Goal: Information Seeking & Learning: Learn about a topic

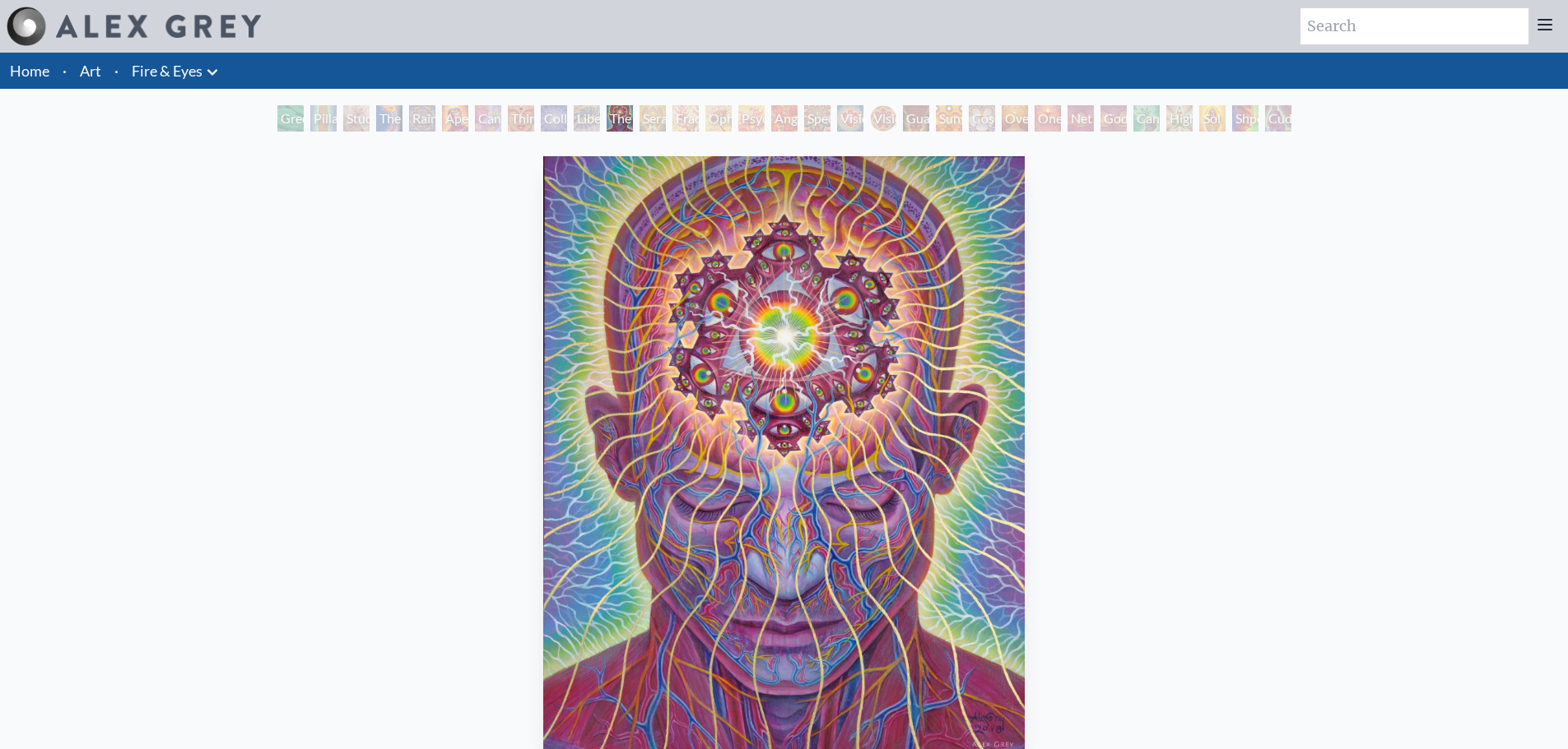
click at [1350, 25] on input "search" at bounding box center [1414, 26] width 228 height 36
type input "tree art"
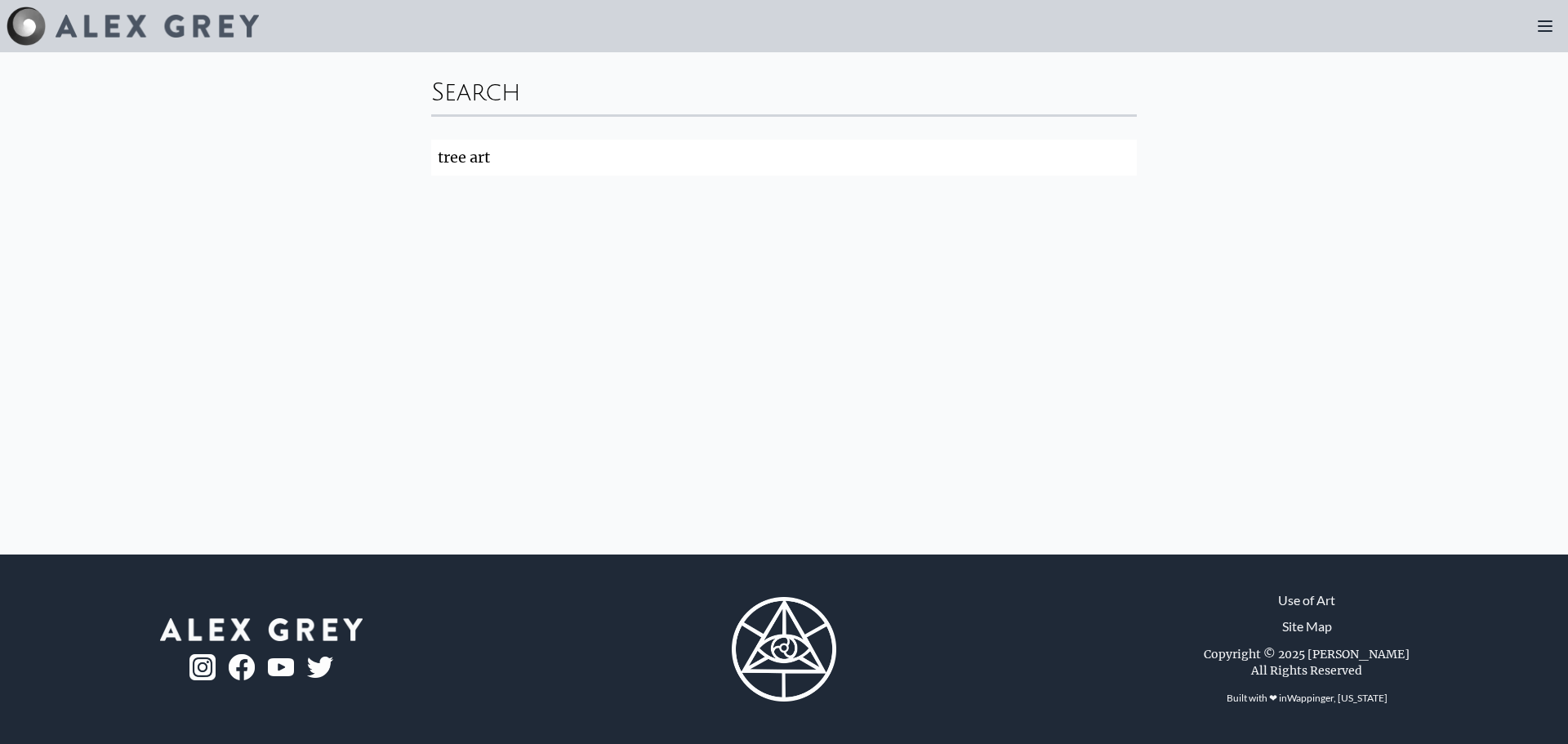
click at [720, 174] on input "tree art" at bounding box center [784, 157] width 706 height 36
click at [538, 170] on input "tree art" at bounding box center [784, 157] width 706 height 36
drag, startPoint x: 538, startPoint y: 170, endPoint x: 1533, endPoint y: 26, distance: 1005.4
click at [1533, 26] on div at bounding box center [1545, 27] width 33 height 33
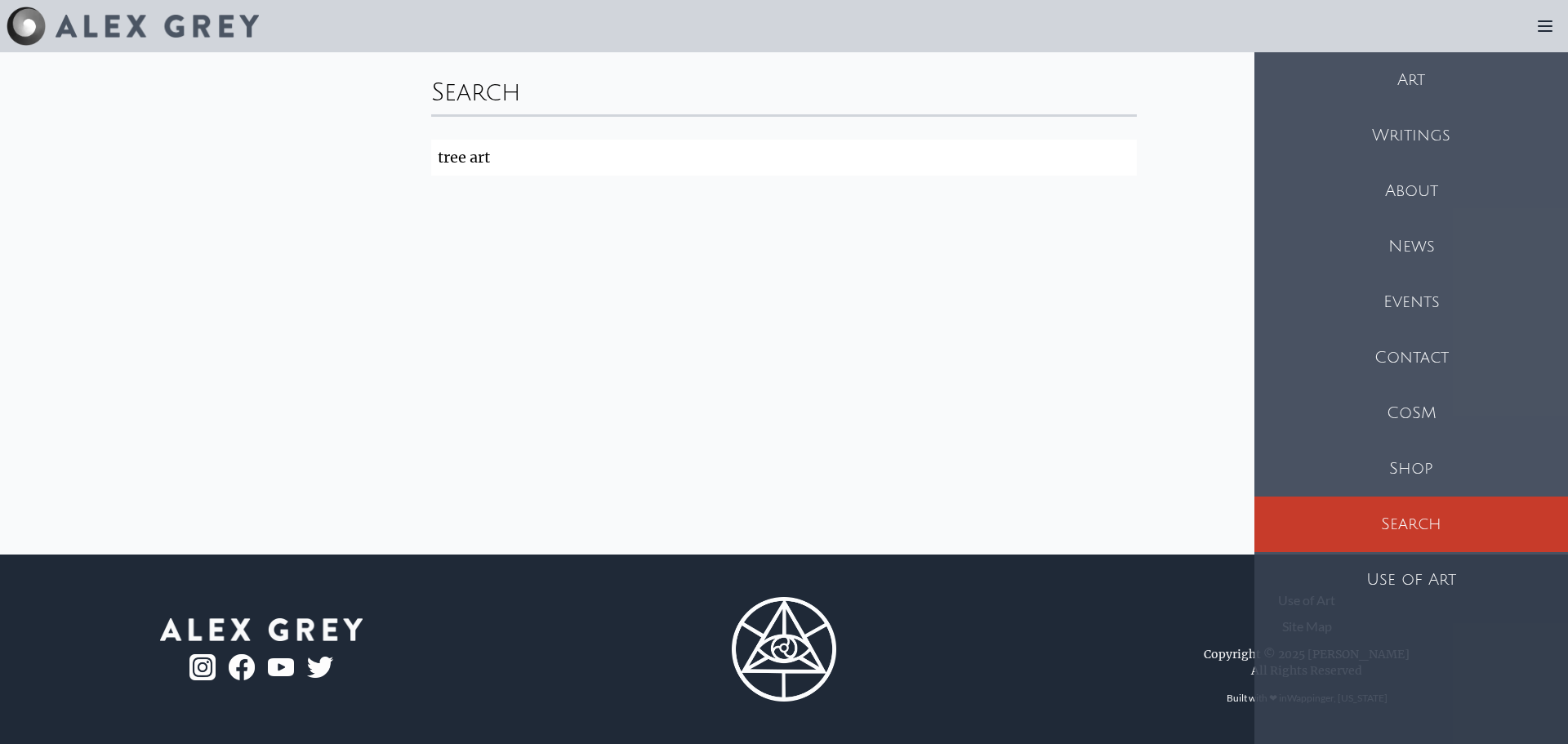
click at [1537, 26] on icon at bounding box center [1544, 26] width 19 height 19
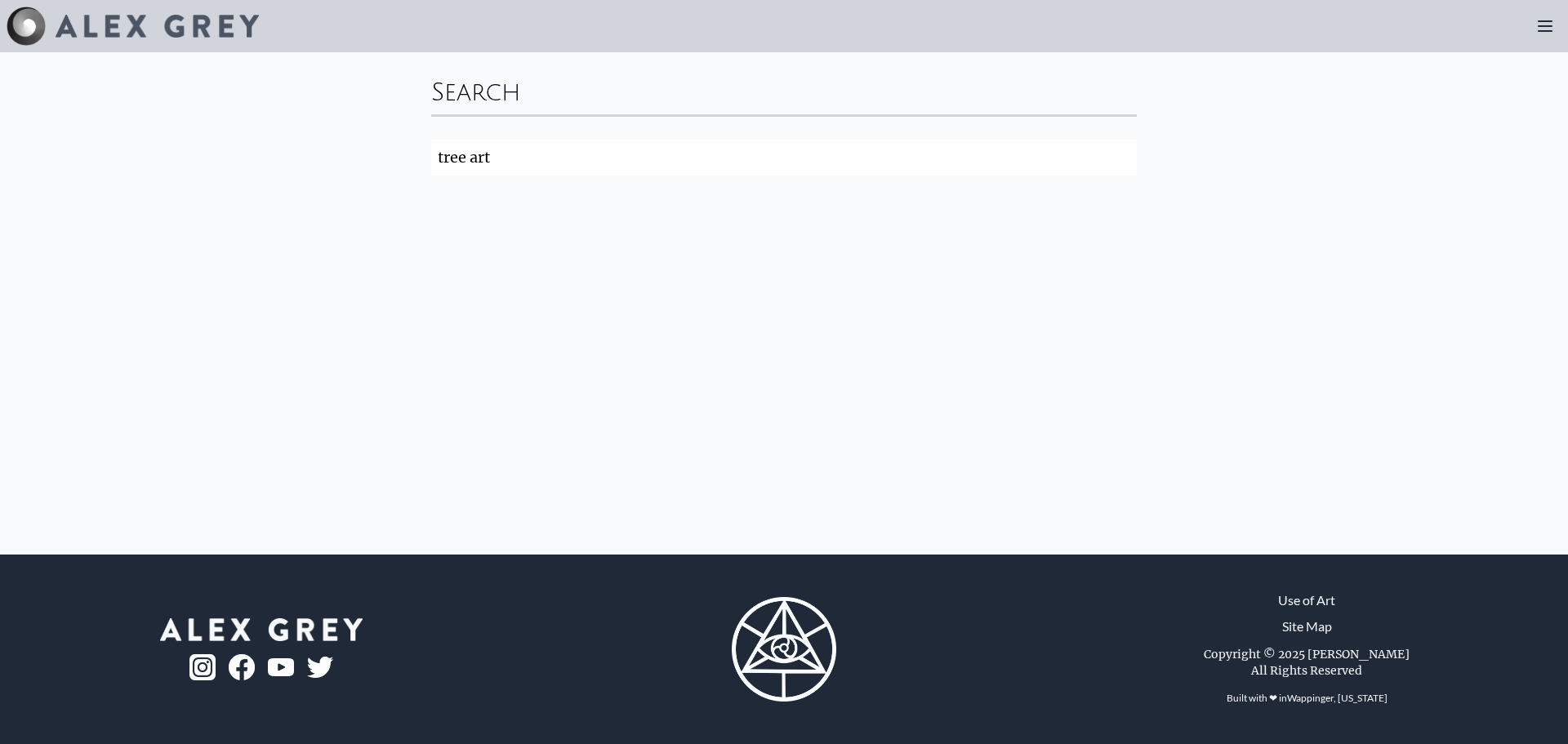
click at [1537, 26] on icon at bounding box center [1544, 26] width 19 height 19
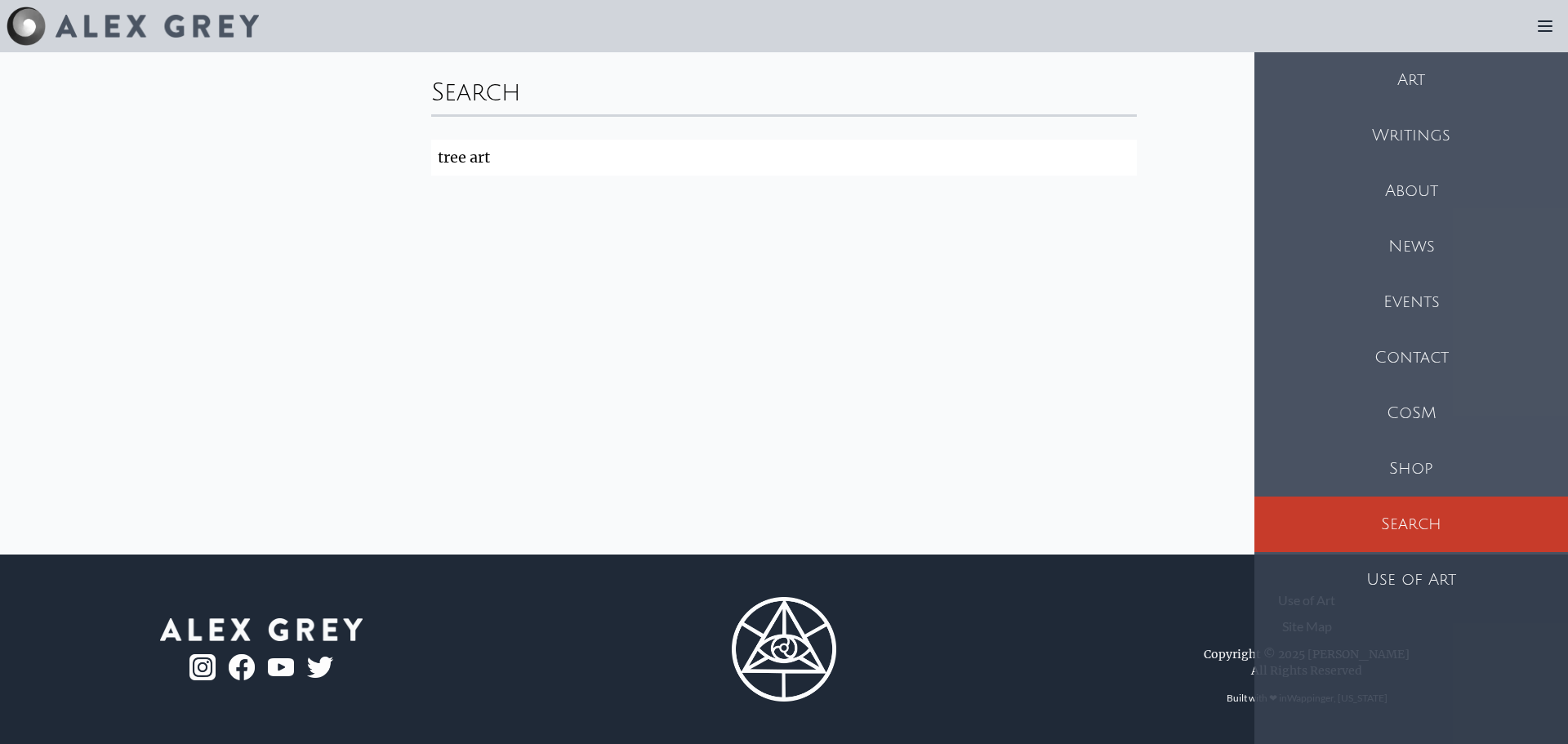
click at [1402, 85] on div "Art" at bounding box center [1411, 80] width 313 height 55
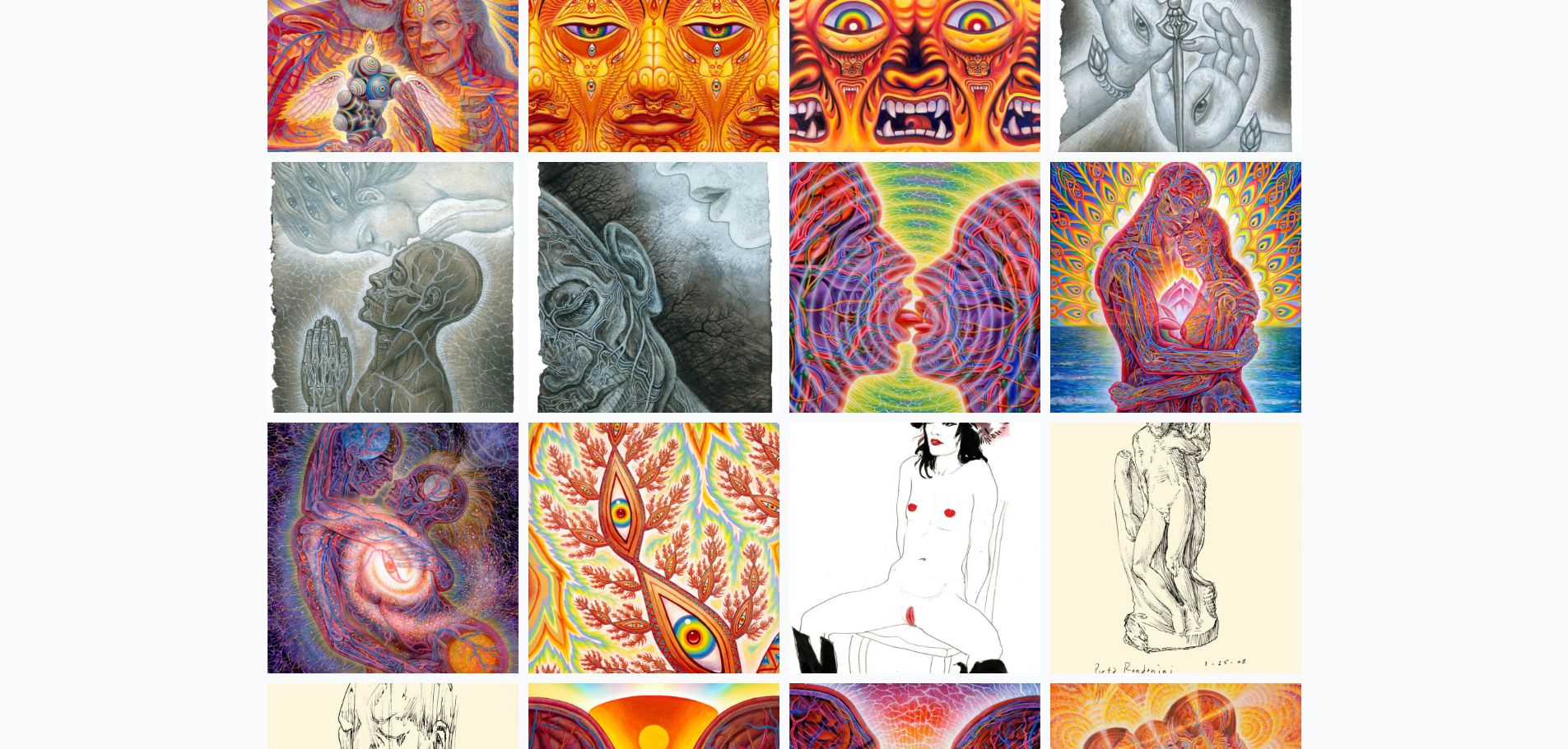
scroll to position [5511, 0]
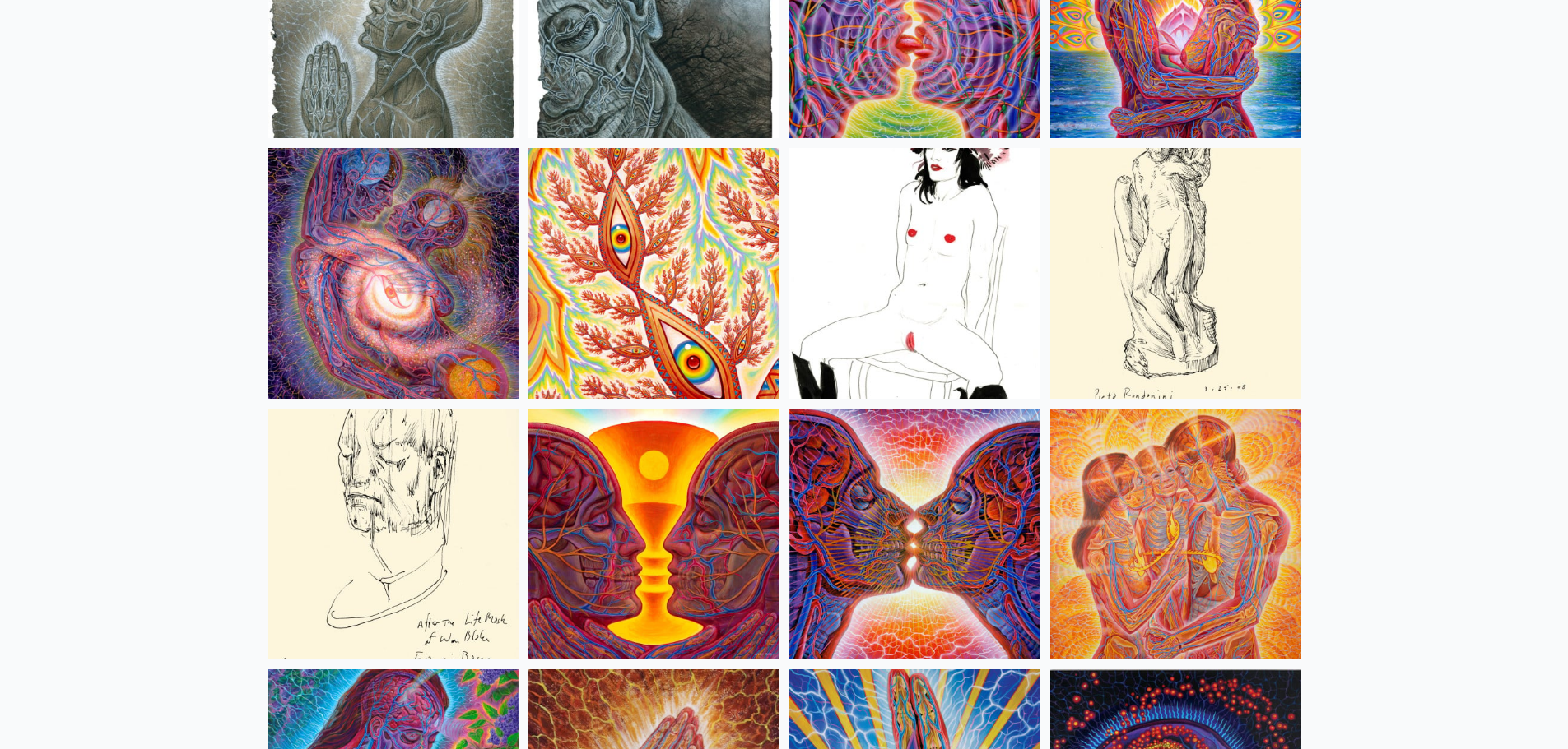
click at [941, 251] on img at bounding box center [914, 273] width 251 height 251
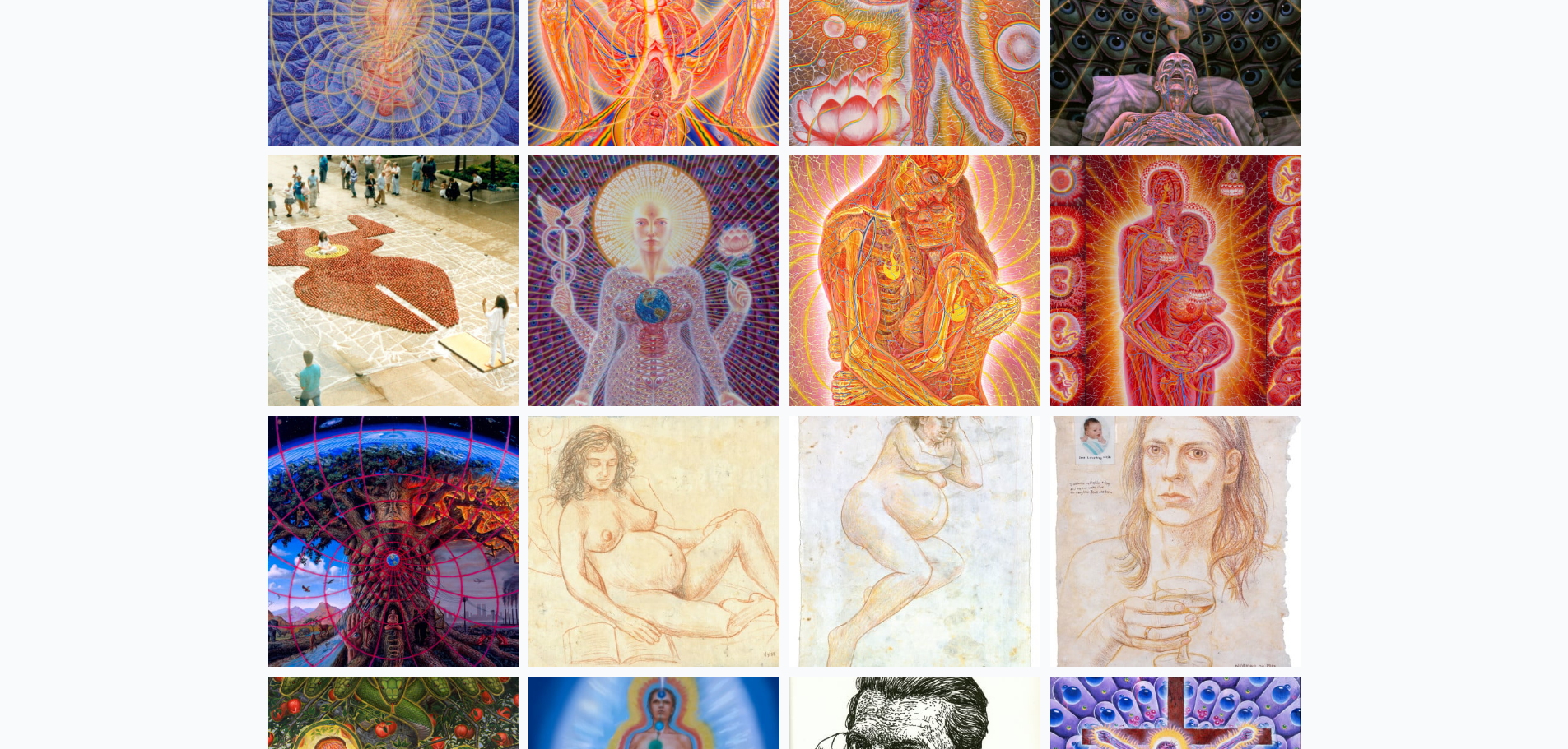
scroll to position [15794, 0]
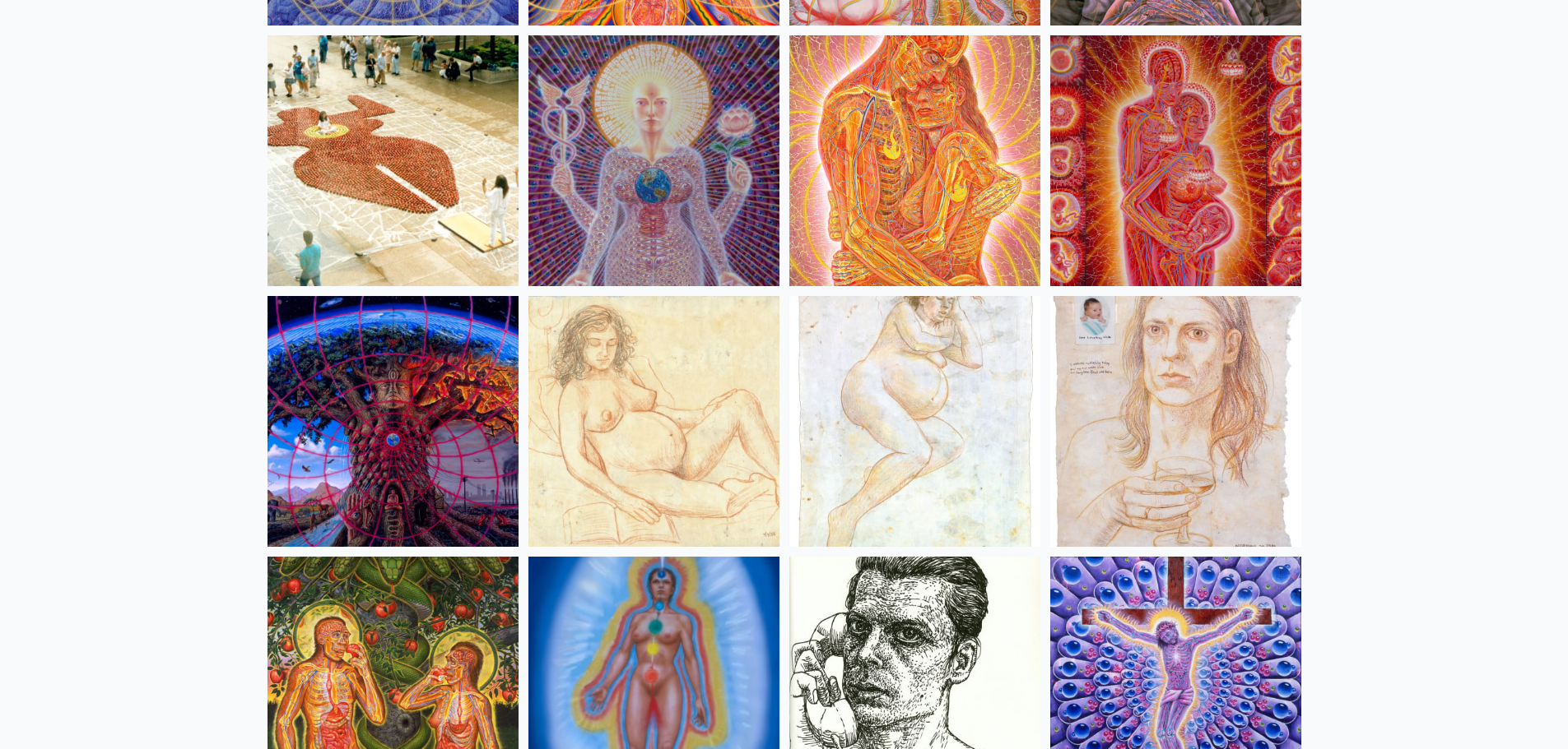
click at [660, 486] on img at bounding box center [653, 421] width 251 height 251
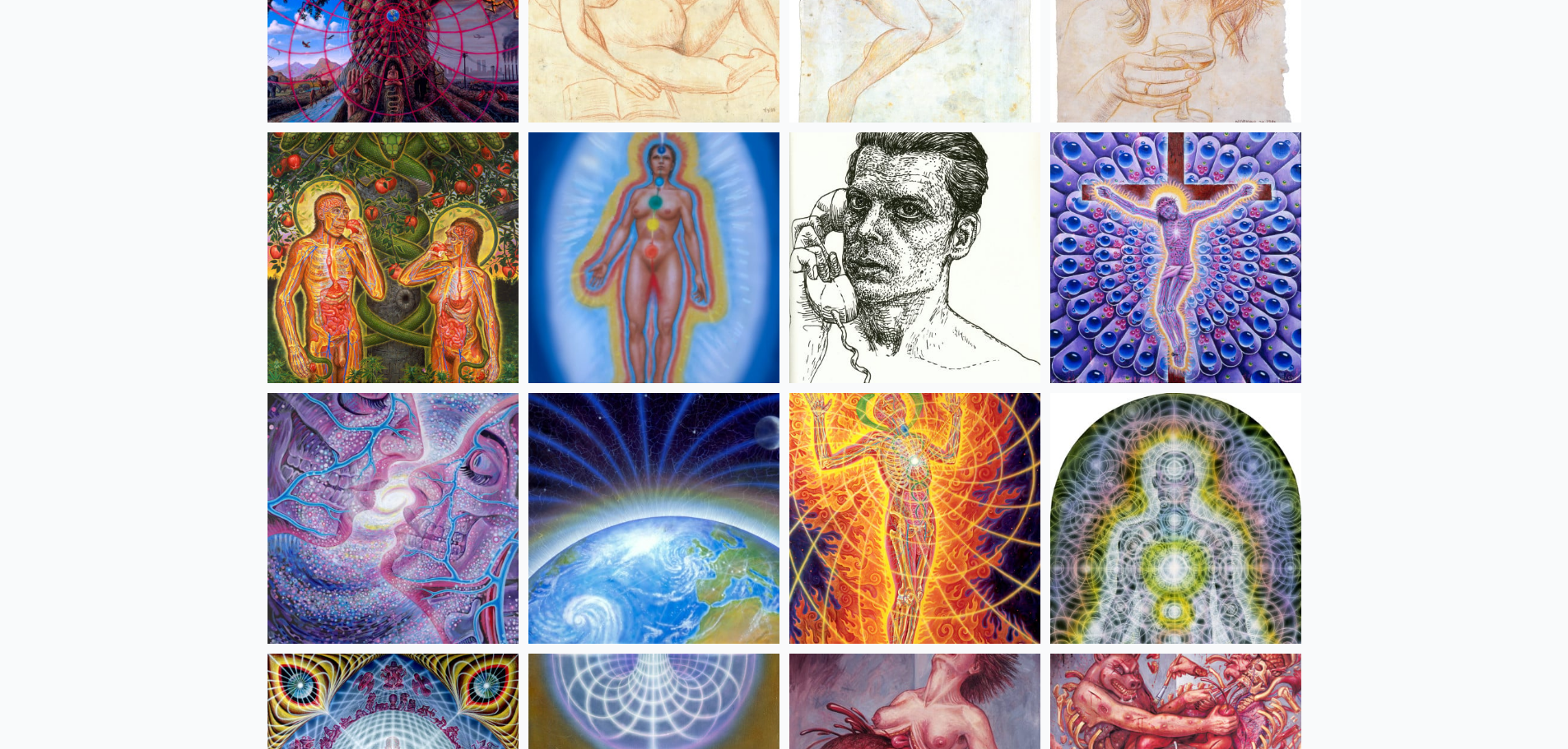
scroll to position [16452, 0]
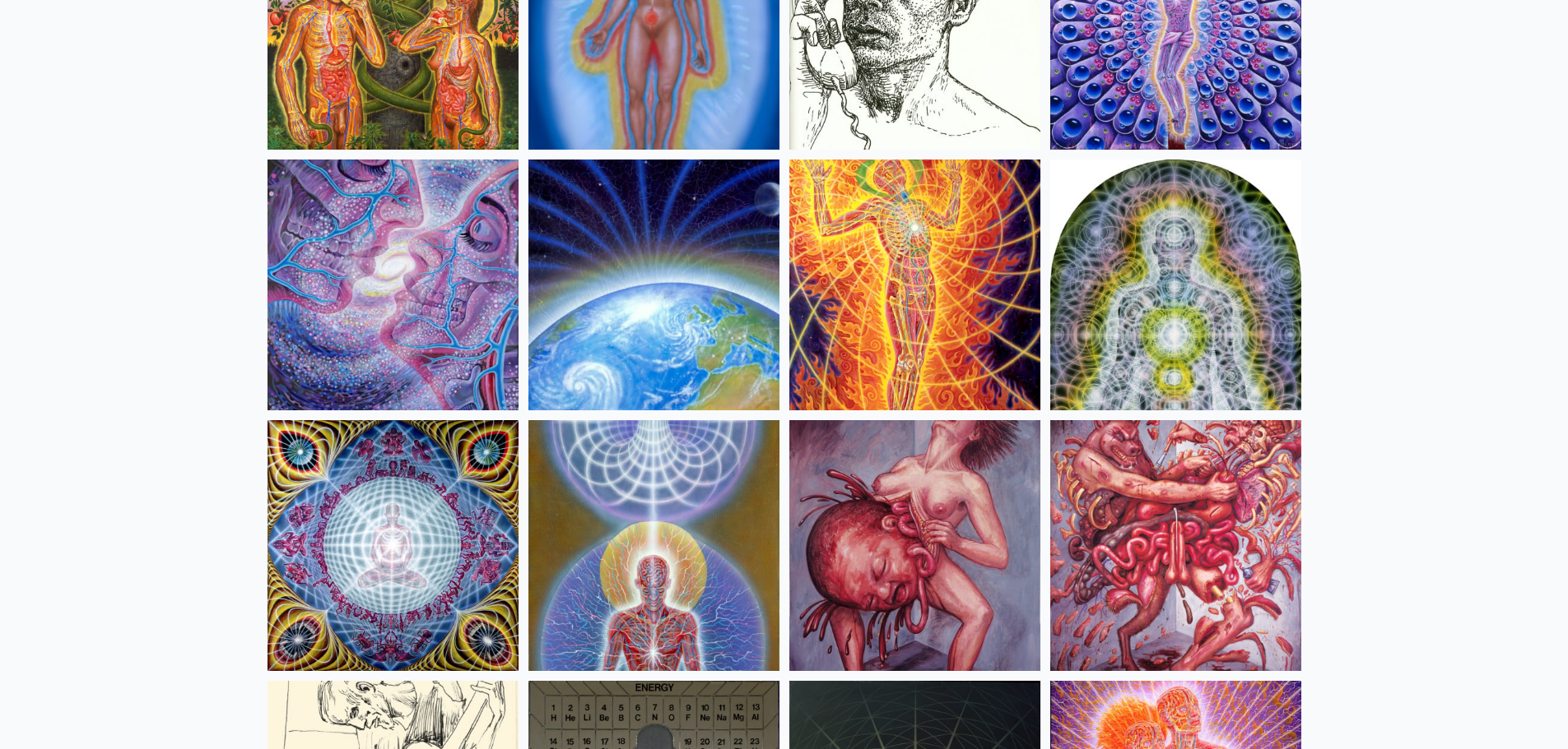
click at [859, 538] on img at bounding box center [914, 545] width 251 height 251
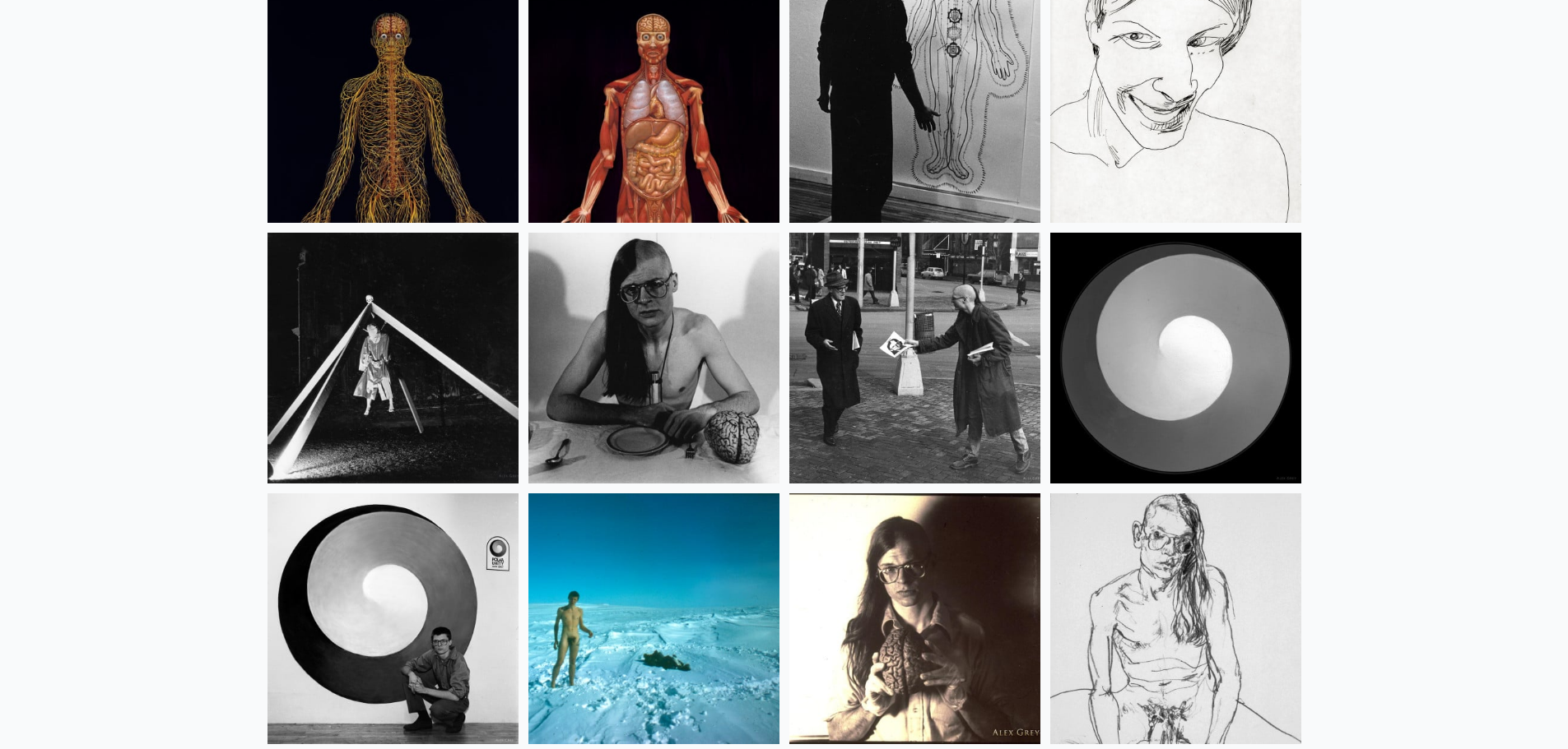
scroll to position [20977, 0]
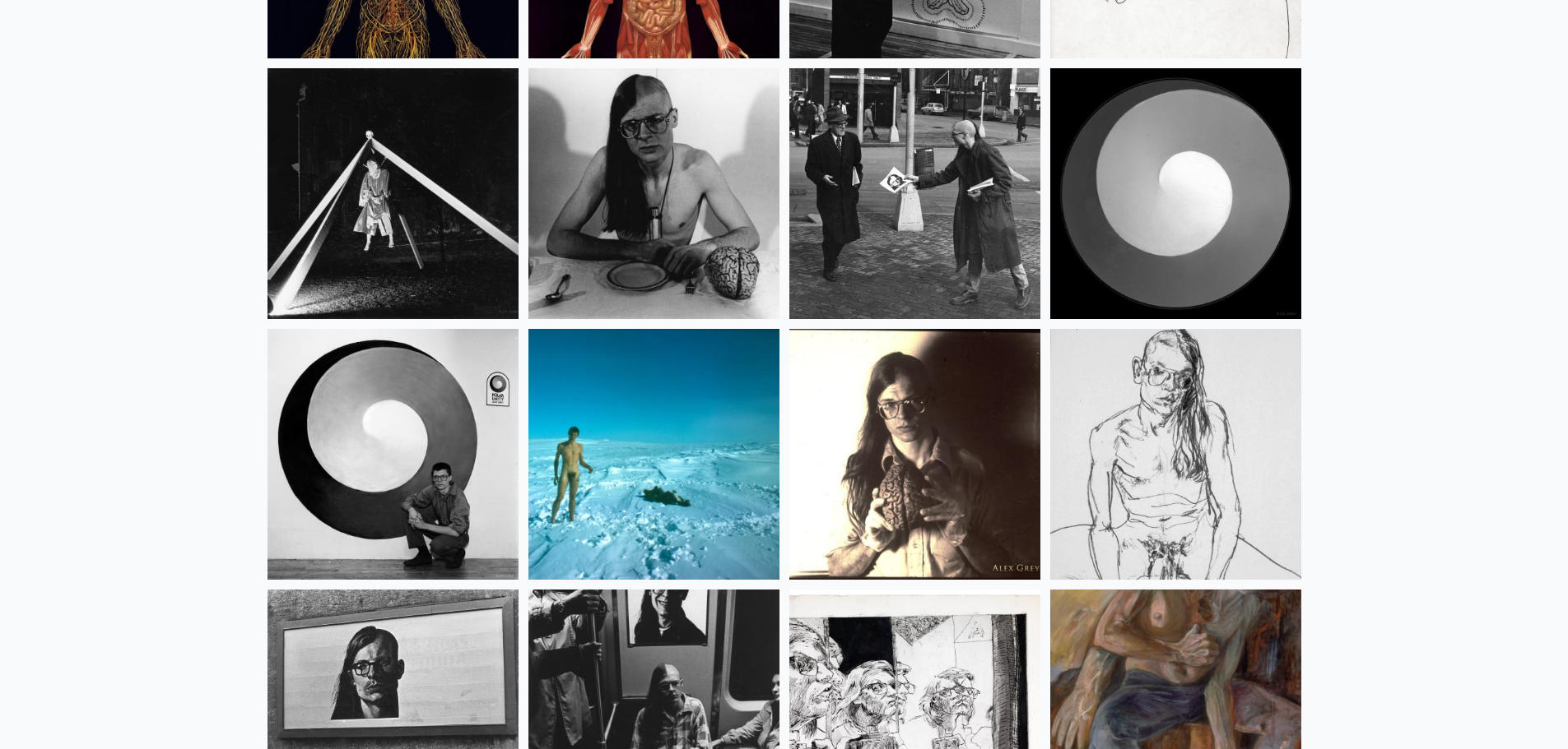
click at [675, 200] on img at bounding box center [653, 193] width 251 height 251
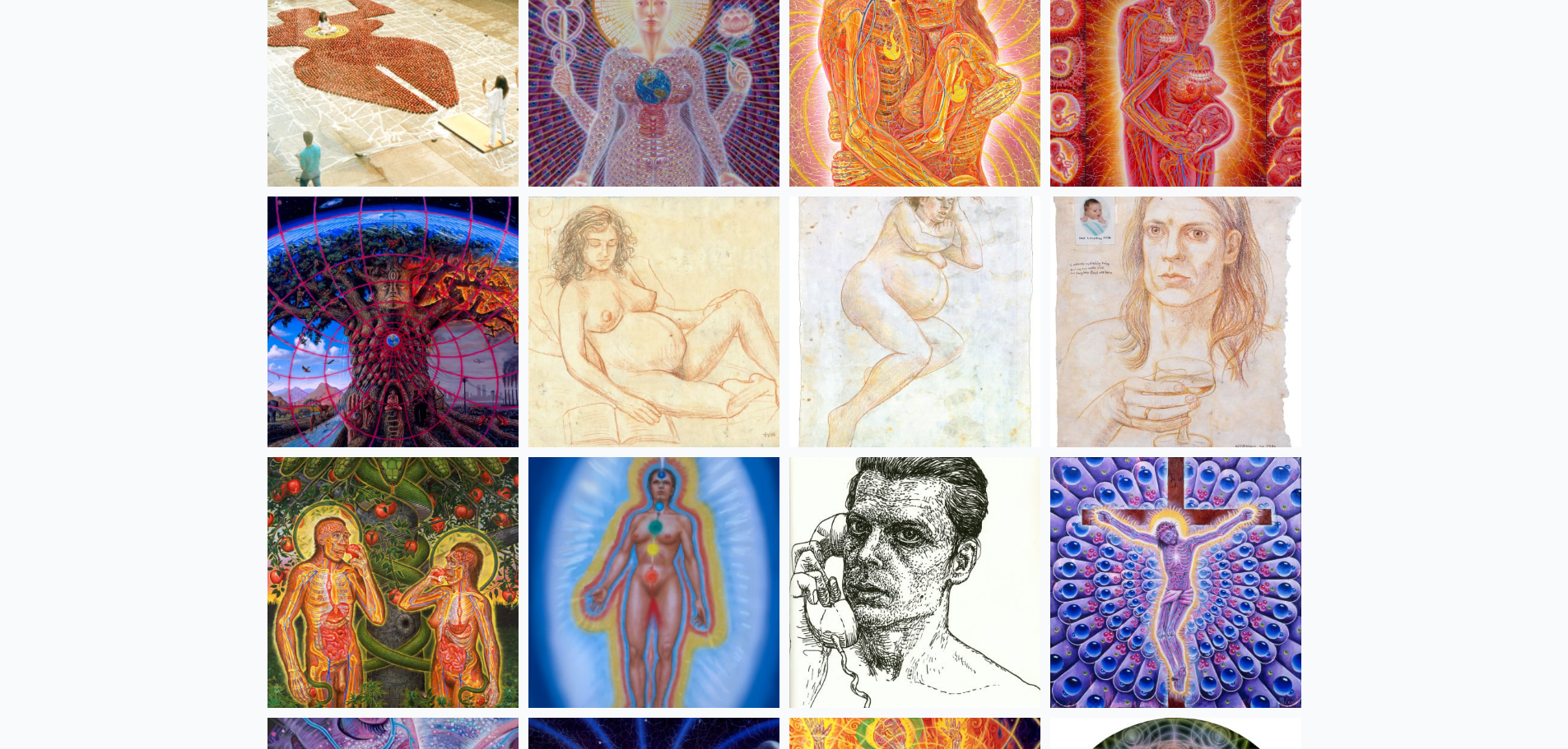
scroll to position [15811, 0]
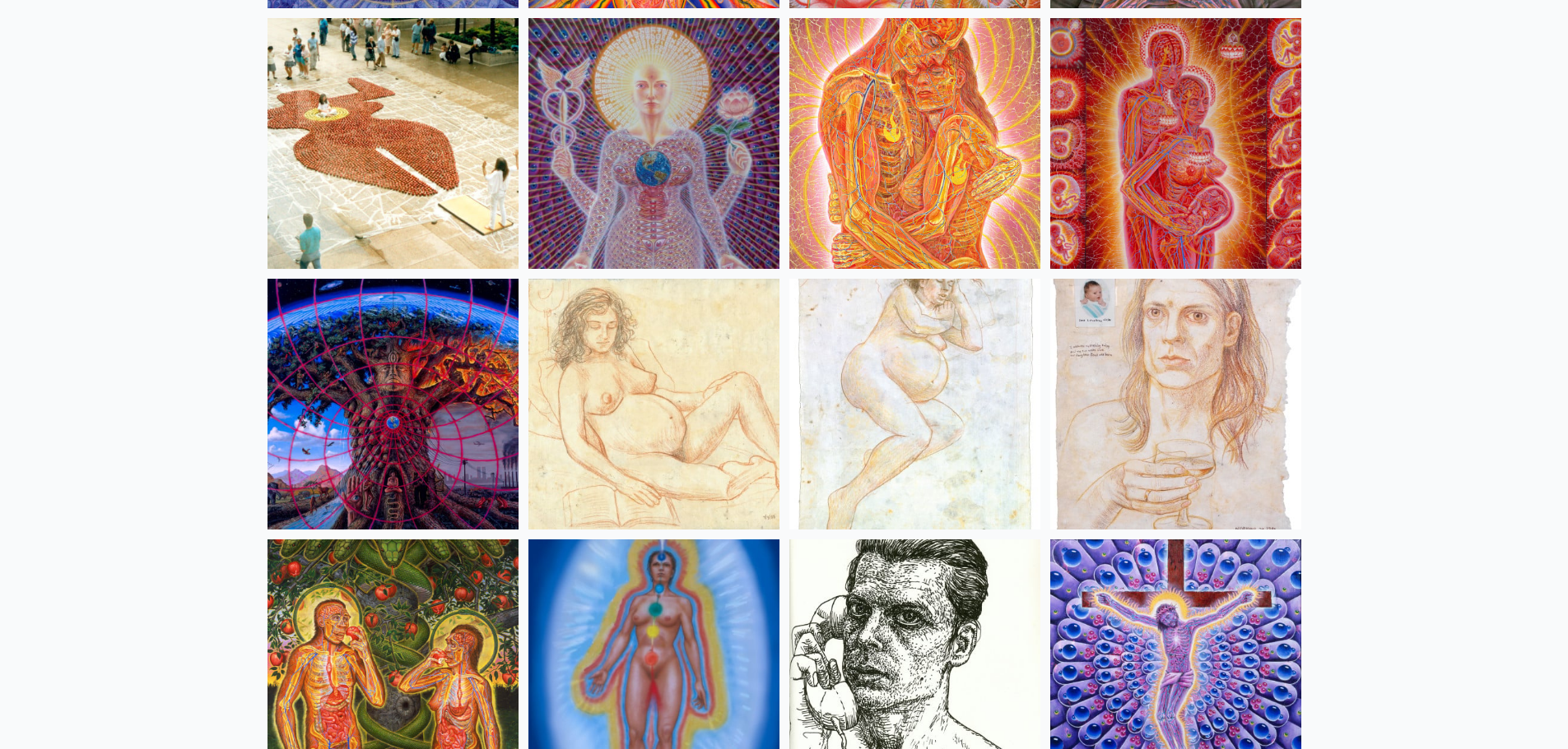
click at [904, 377] on img at bounding box center [914, 404] width 251 height 251
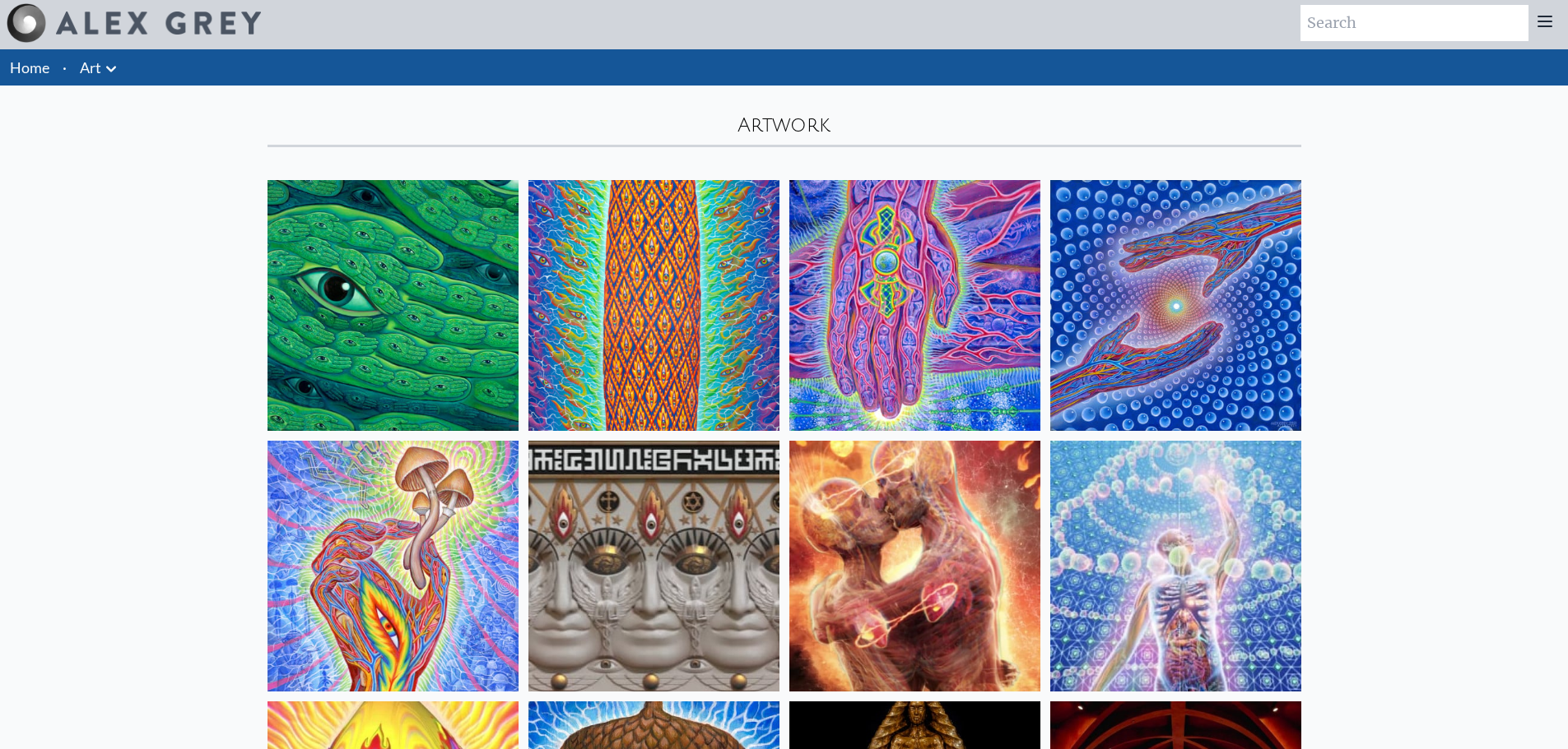
scroll to position [0, 0]
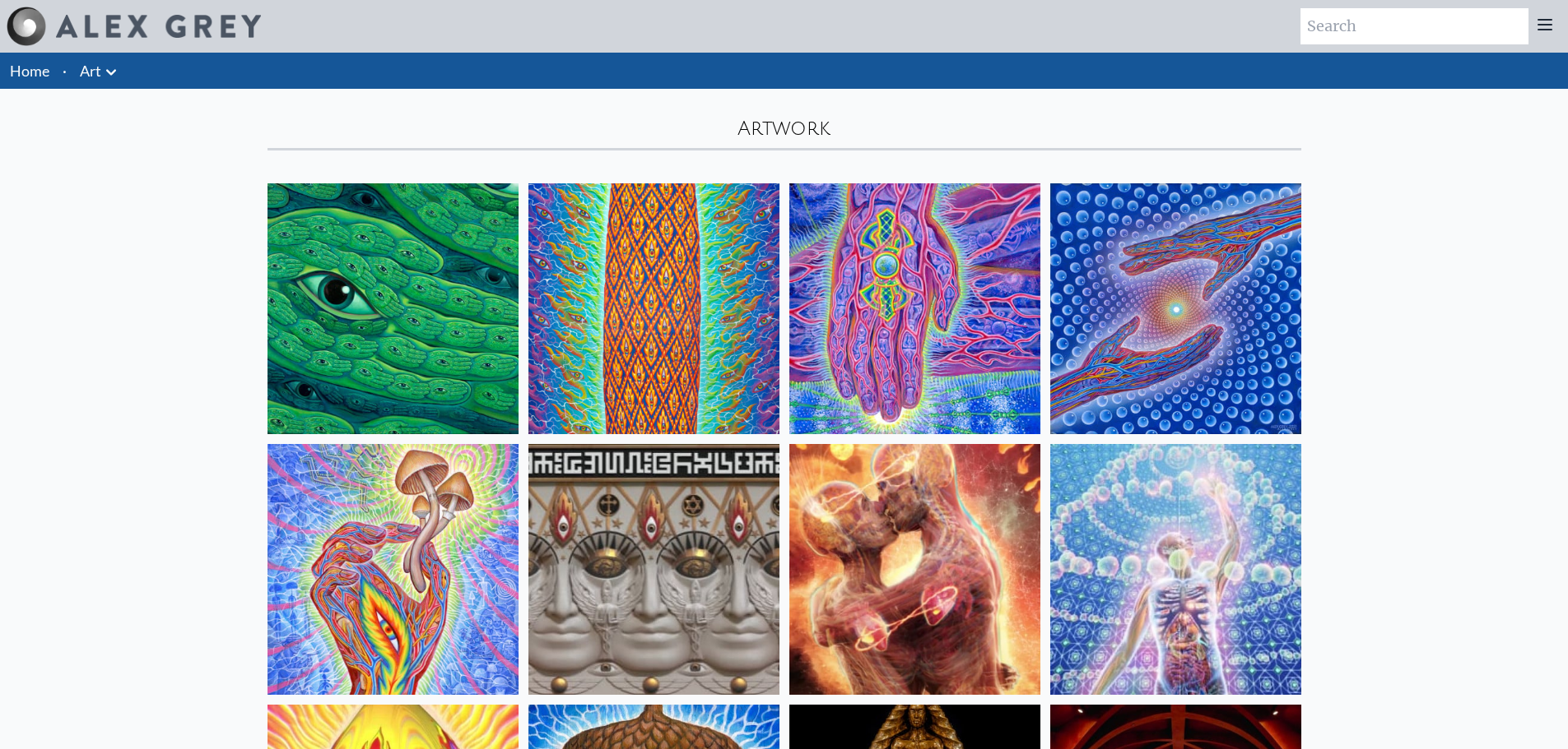
click at [1336, 26] on input "search" at bounding box center [1414, 26] width 228 height 36
type input "asymmertical paintings"
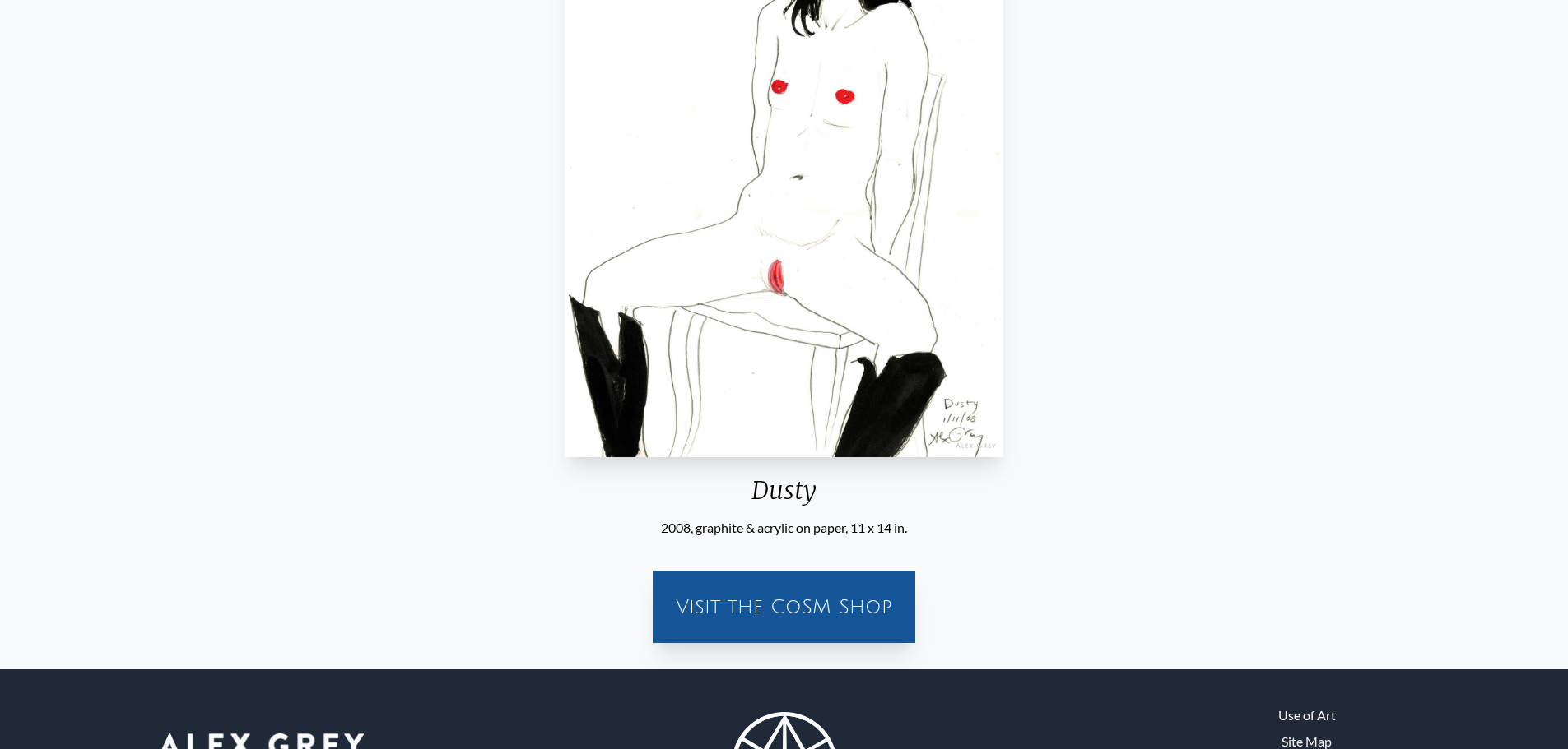
scroll to position [112, 0]
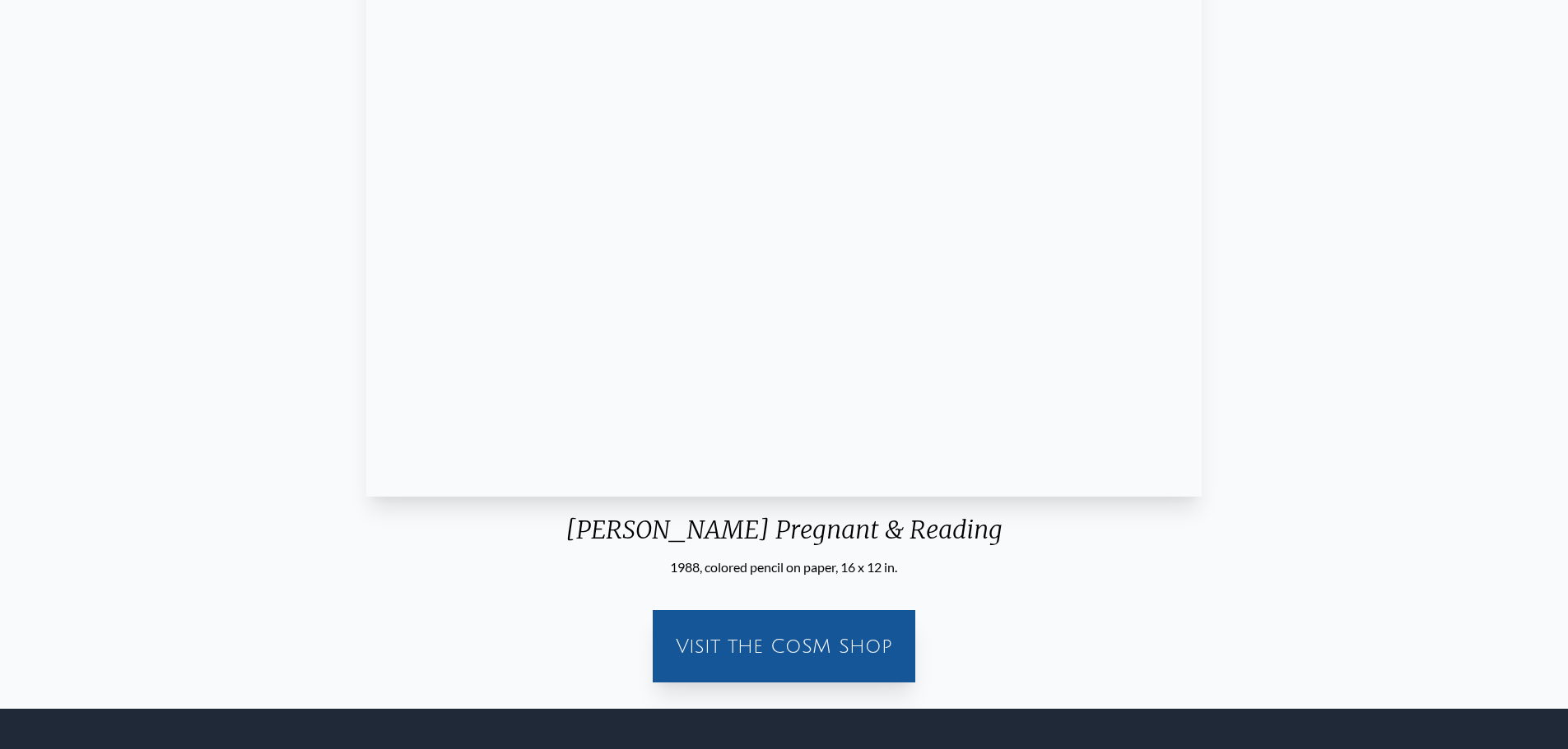
scroll to position [82, 0]
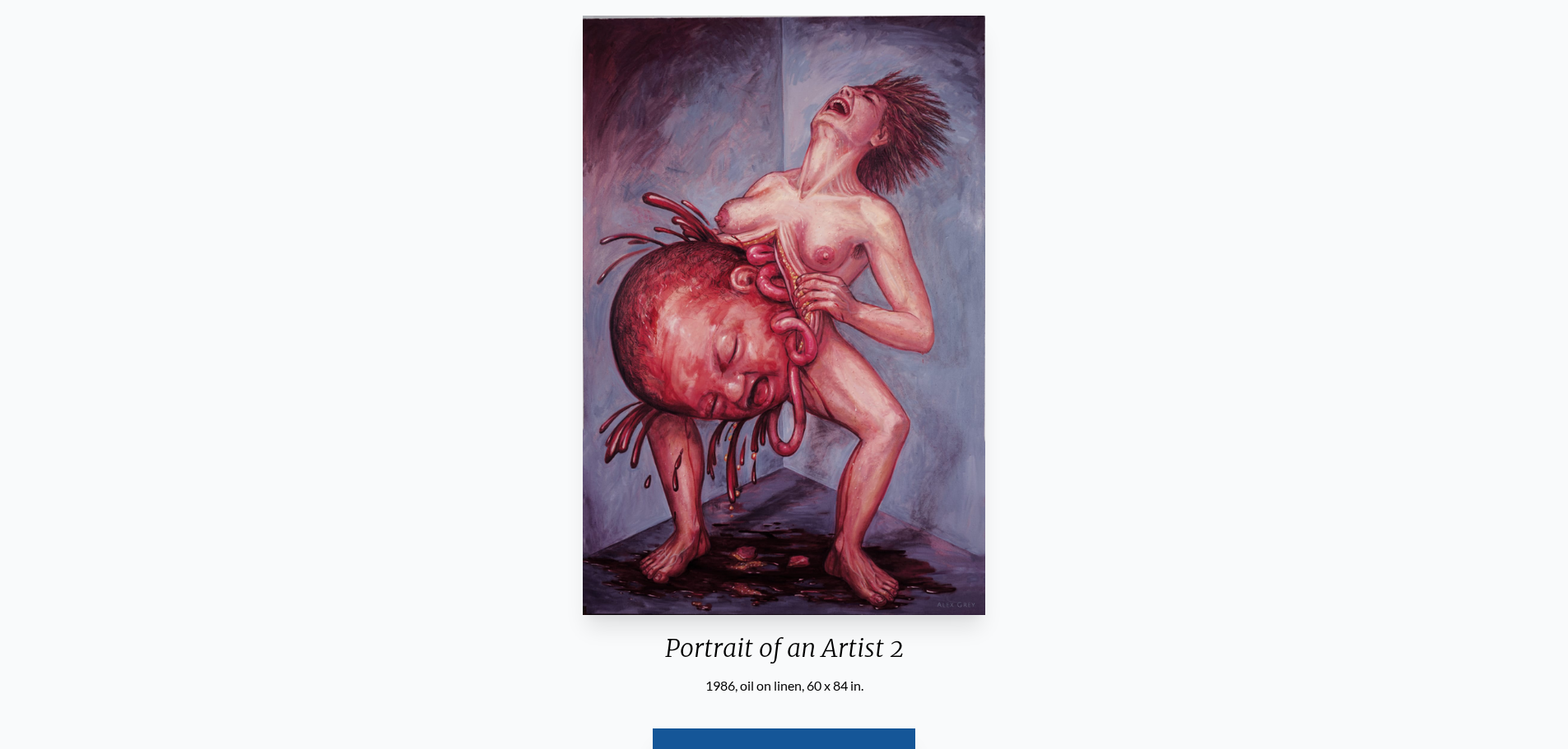
scroll to position [82, 0]
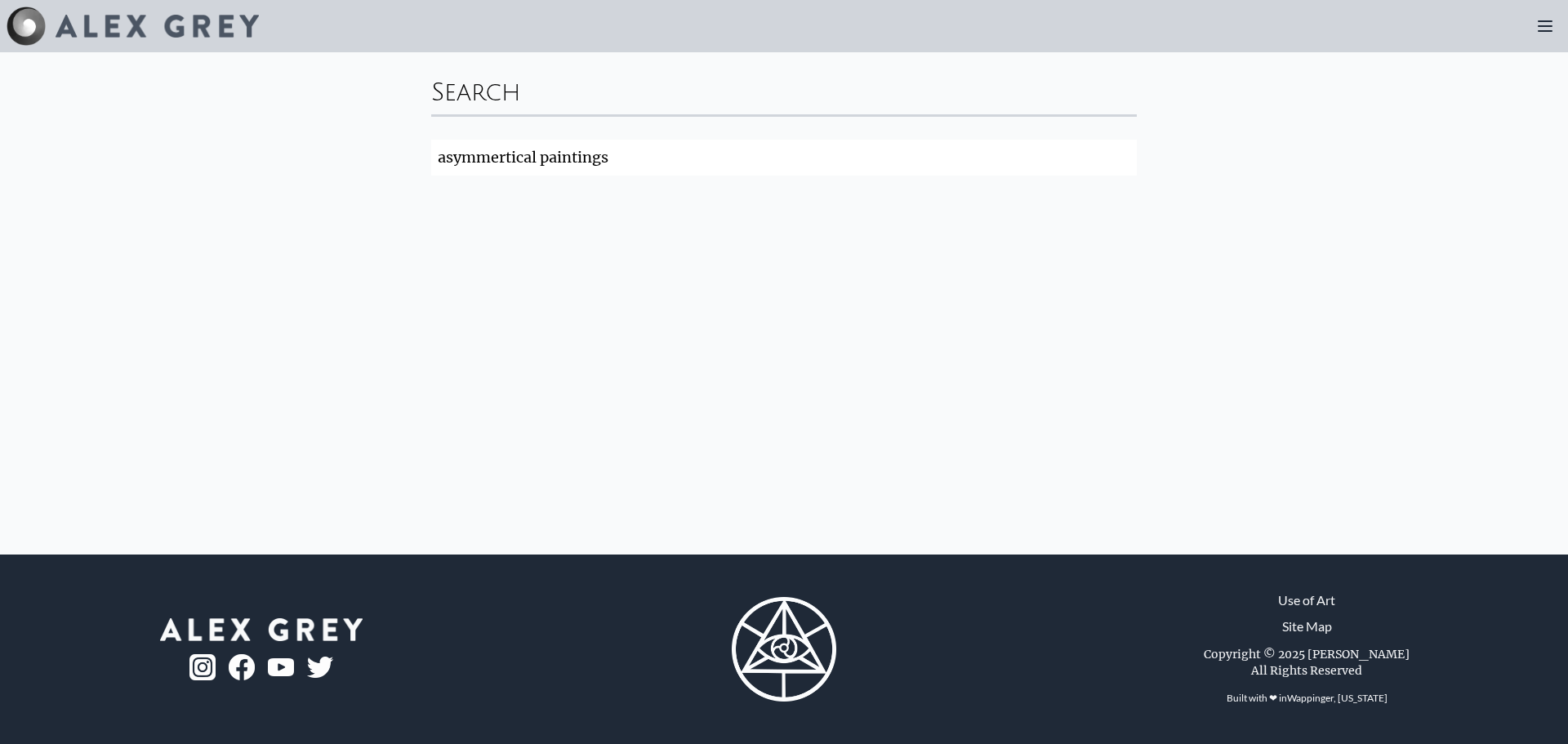
click at [710, 157] on input "asymmertical paintings" at bounding box center [784, 157] width 706 height 36
drag, startPoint x: 710, startPoint y: 157, endPoint x: 297, endPoint y: 231, distance: 419.6
click at [319, 230] on div "Search asymmertical paintings Search" at bounding box center [784, 303] width 1568 height 502
click button "Search" at bounding box center [0, 0] width 0 height 0
click at [483, 166] on input "tree" at bounding box center [784, 157] width 706 height 36
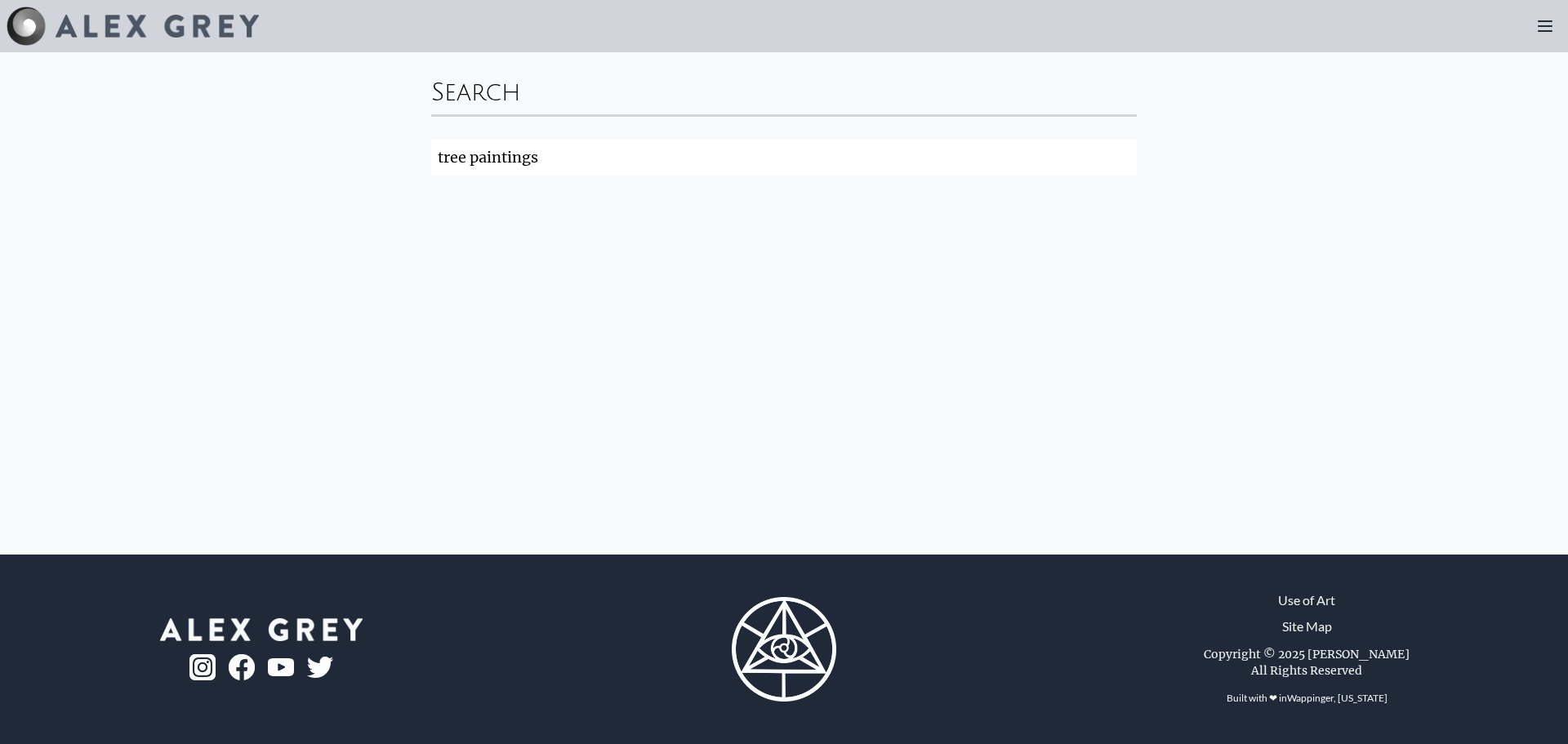
type input "tree paintings"
click button "Search" at bounding box center [0, 0] width 0 height 0
click at [1540, 25] on icon at bounding box center [1544, 26] width 19 height 19
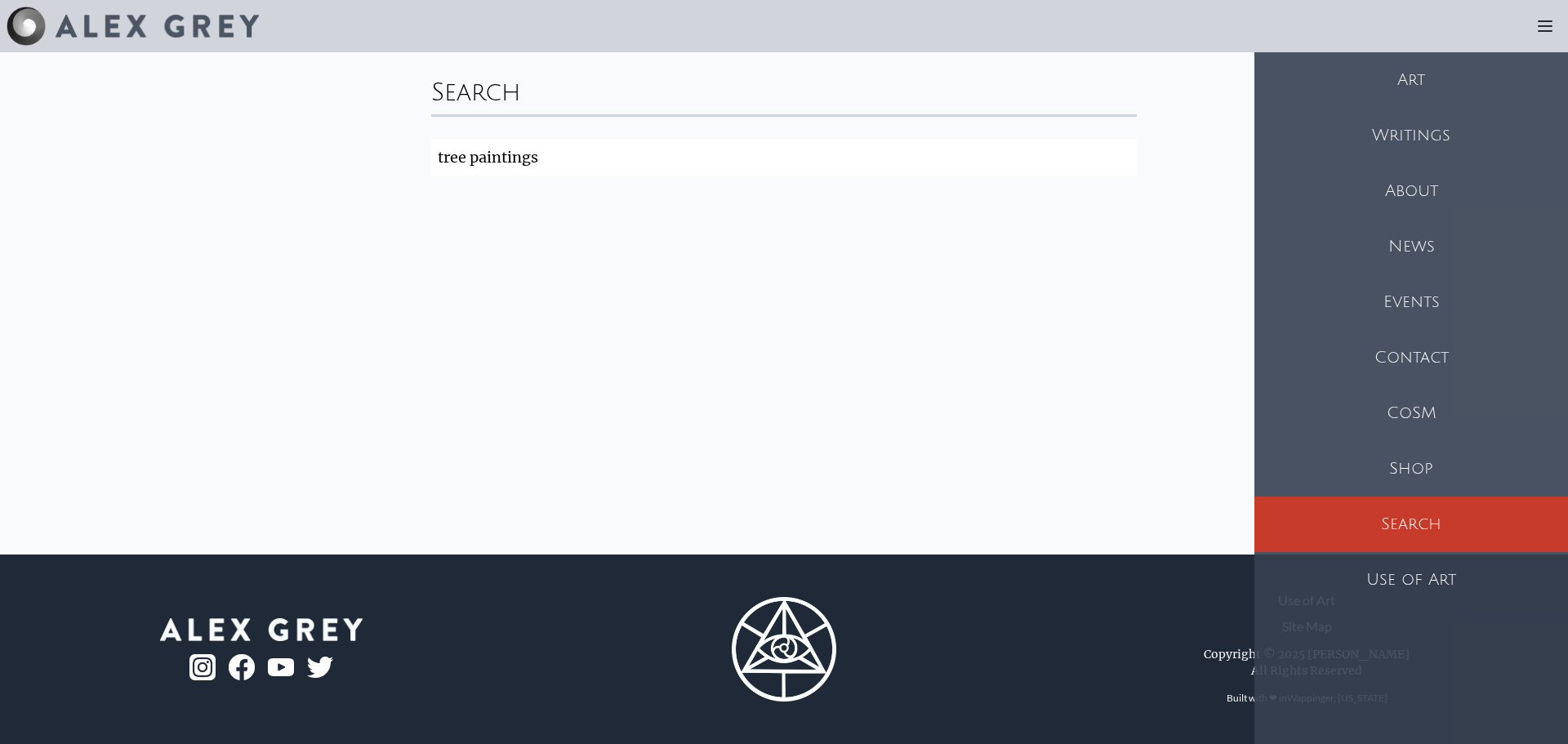
click at [1400, 80] on div "Art" at bounding box center [1411, 80] width 313 height 55
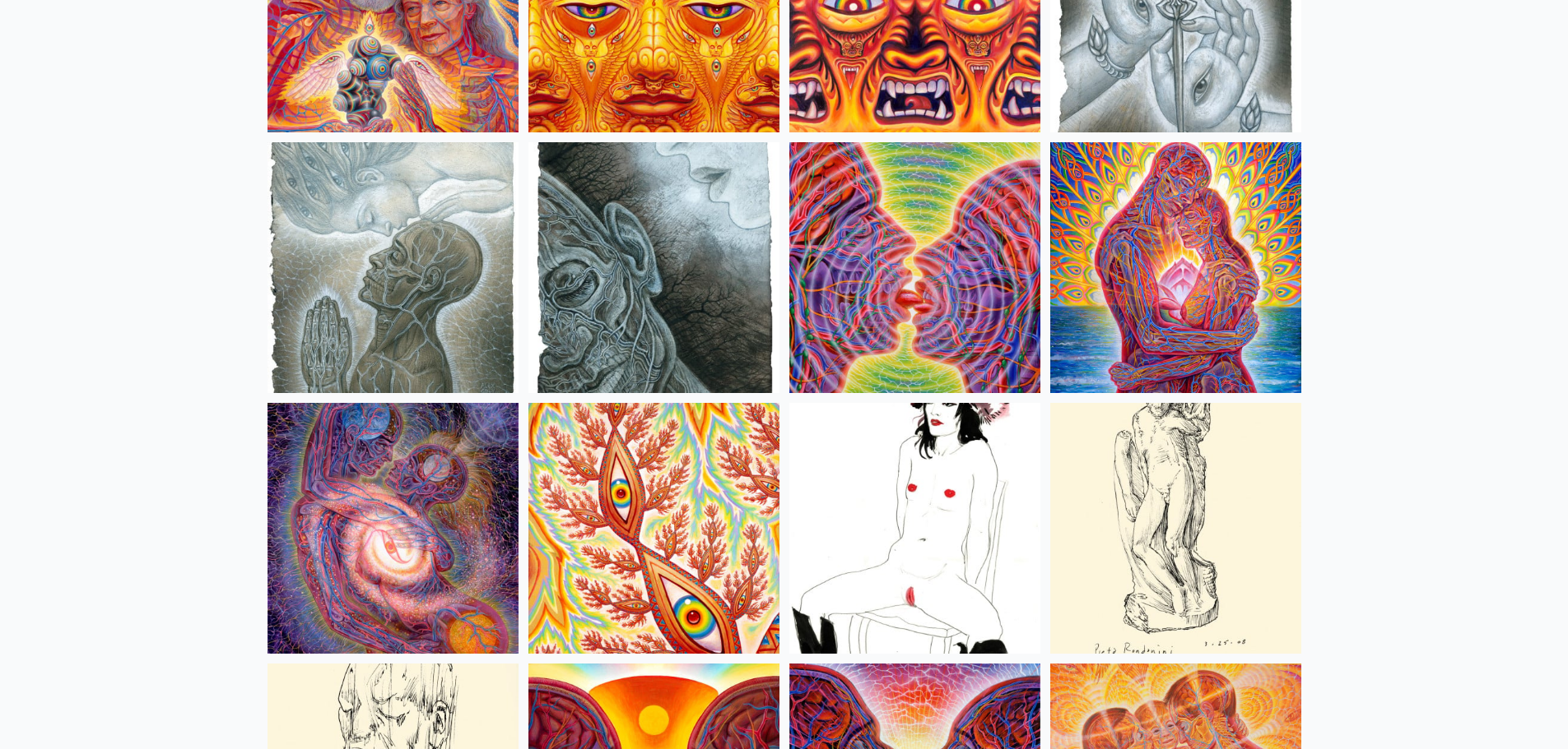
scroll to position [5264, 0]
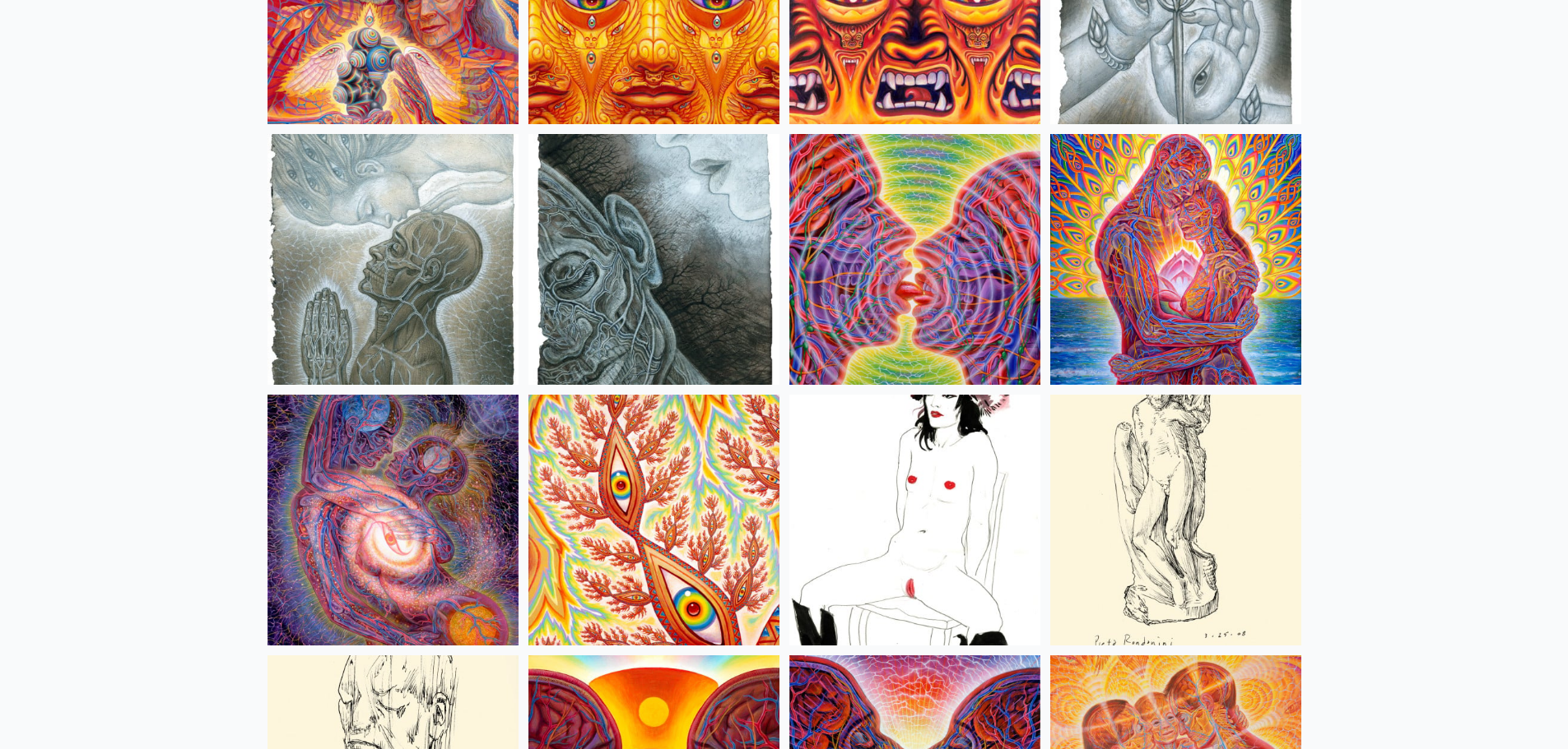
click at [1120, 543] on img at bounding box center [1175, 519] width 251 height 251
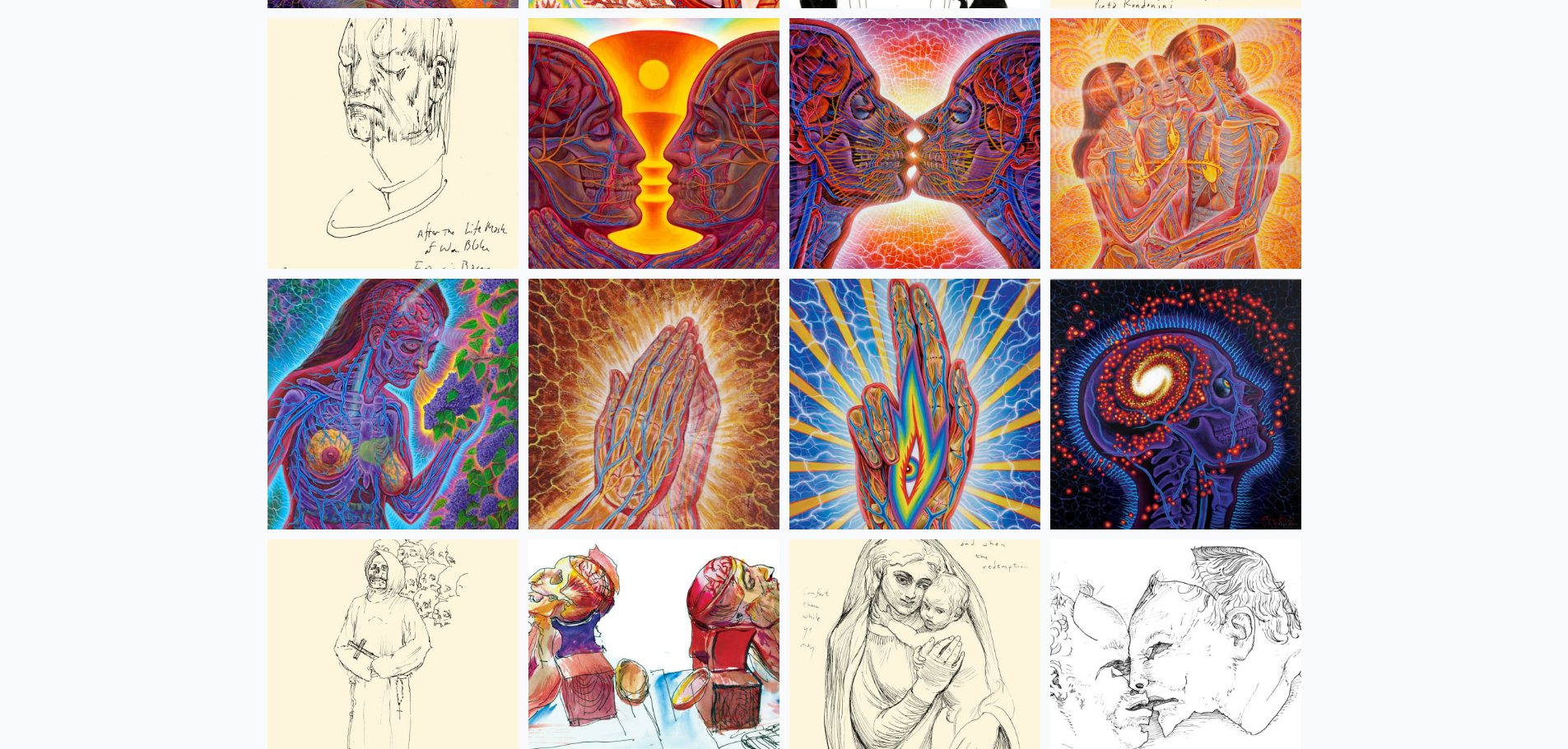
scroll to position [5923, 0]
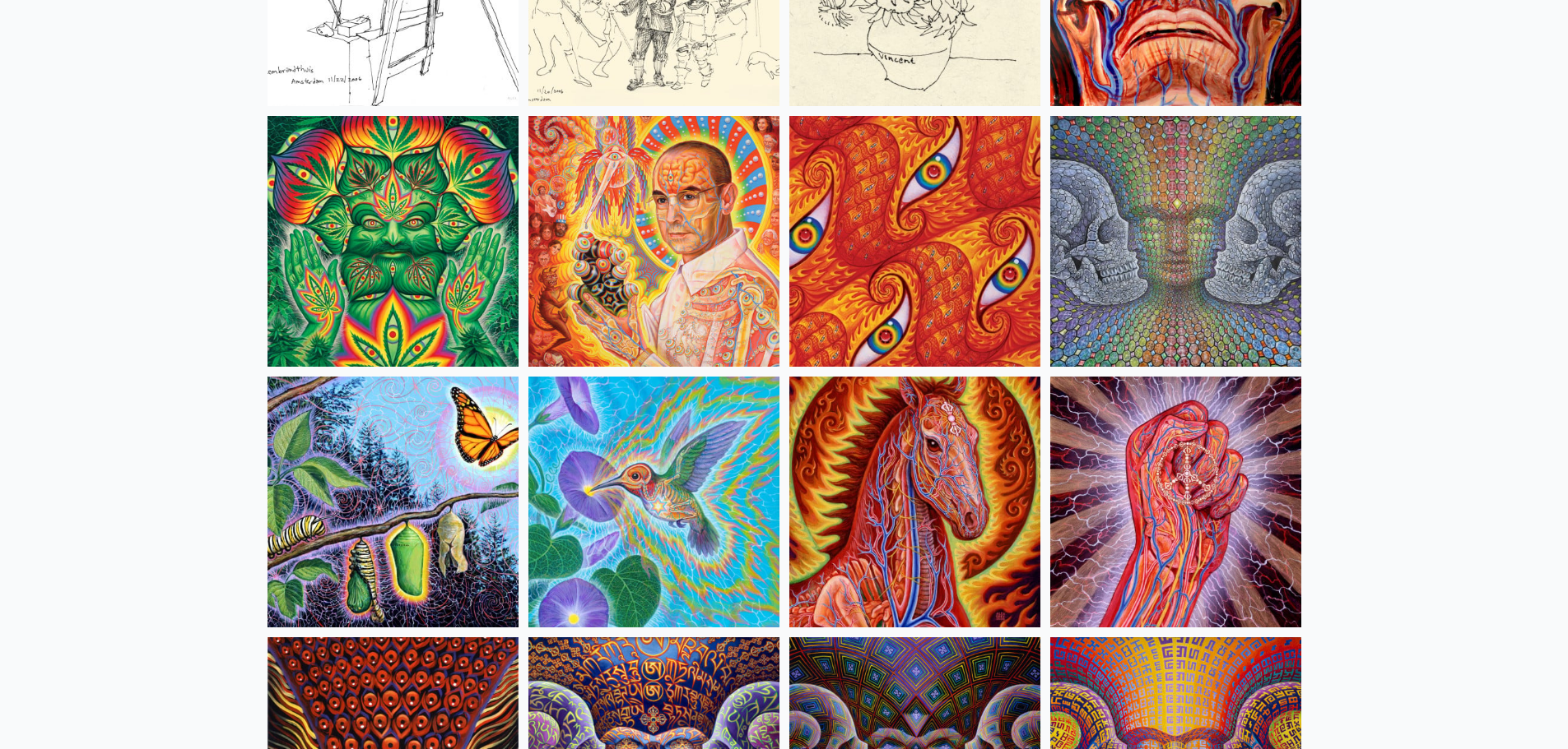
scroll to position [7897, 0]
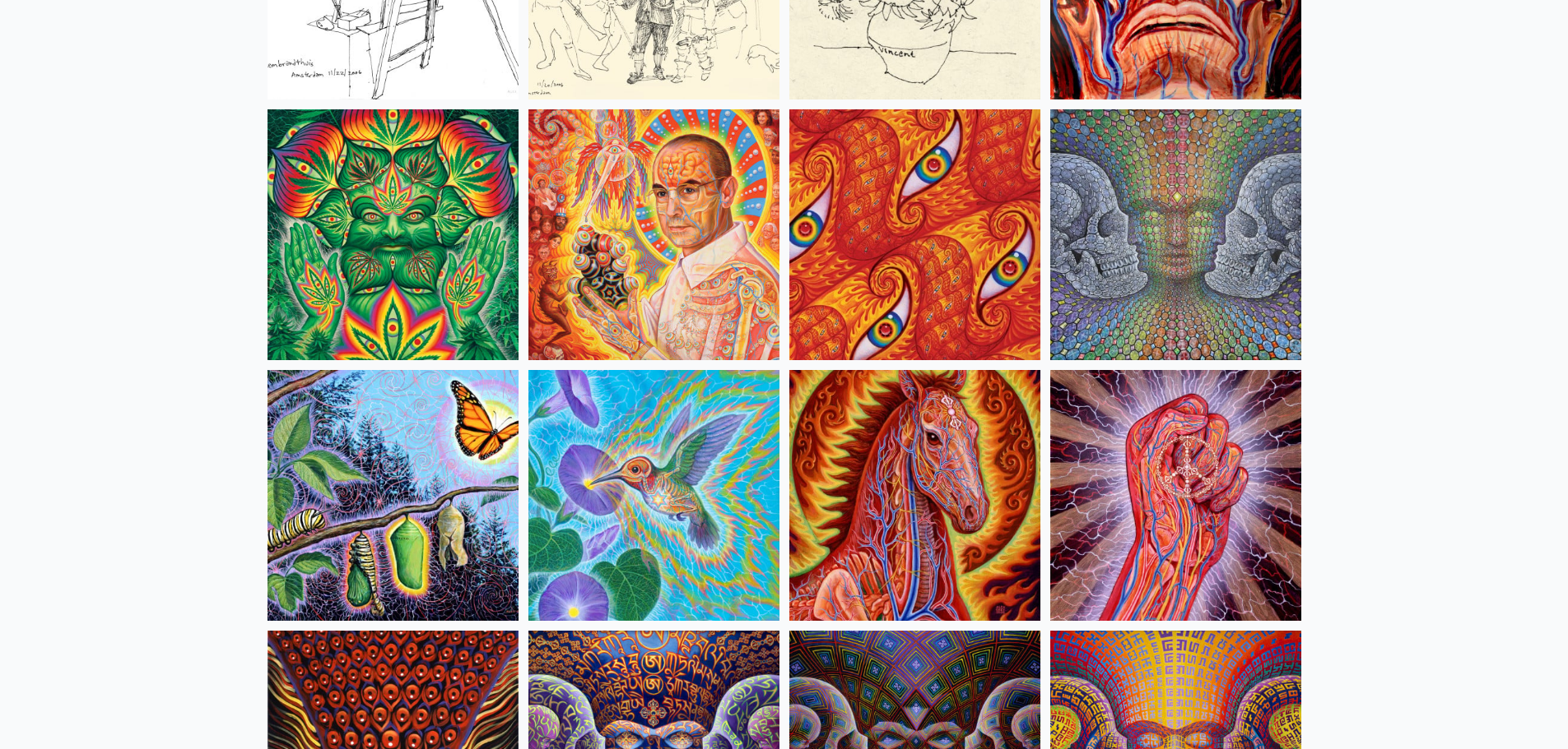
click at [399, 523] on img at bounding box center [393, 495] width 251 height 251
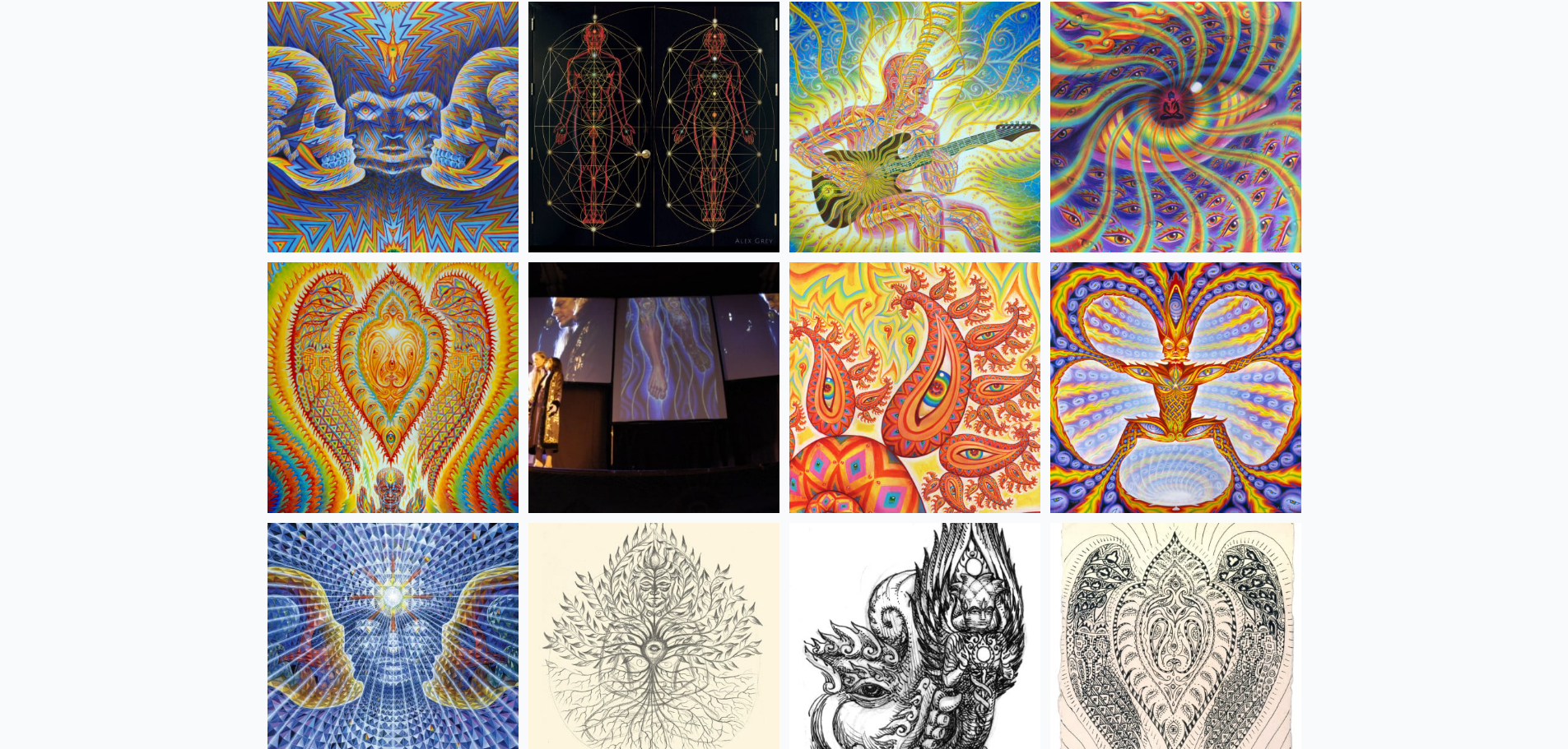
scroll to position [8967, 0]
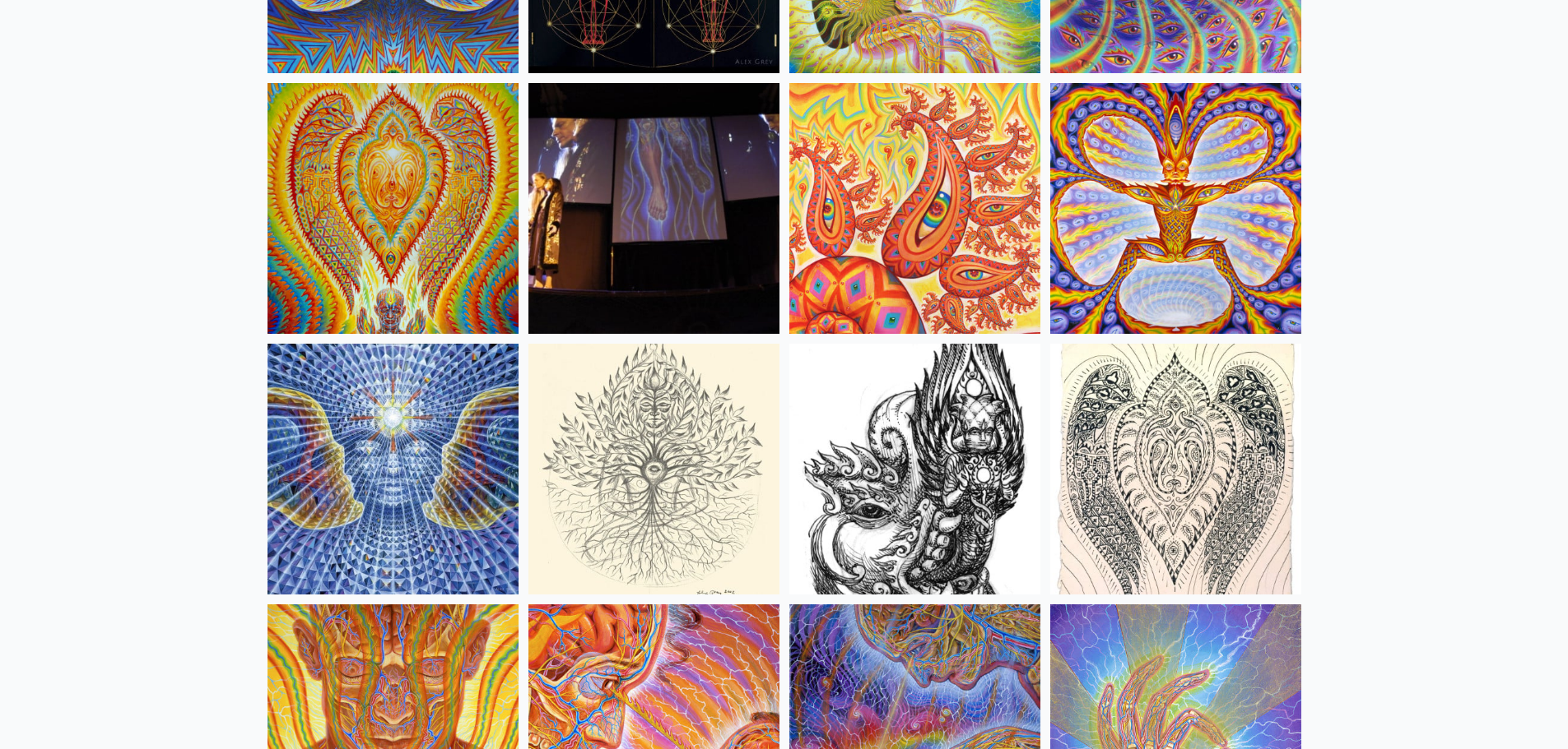
click at [914, 475] on img at bounding box center [914, 468] width 251 height 251
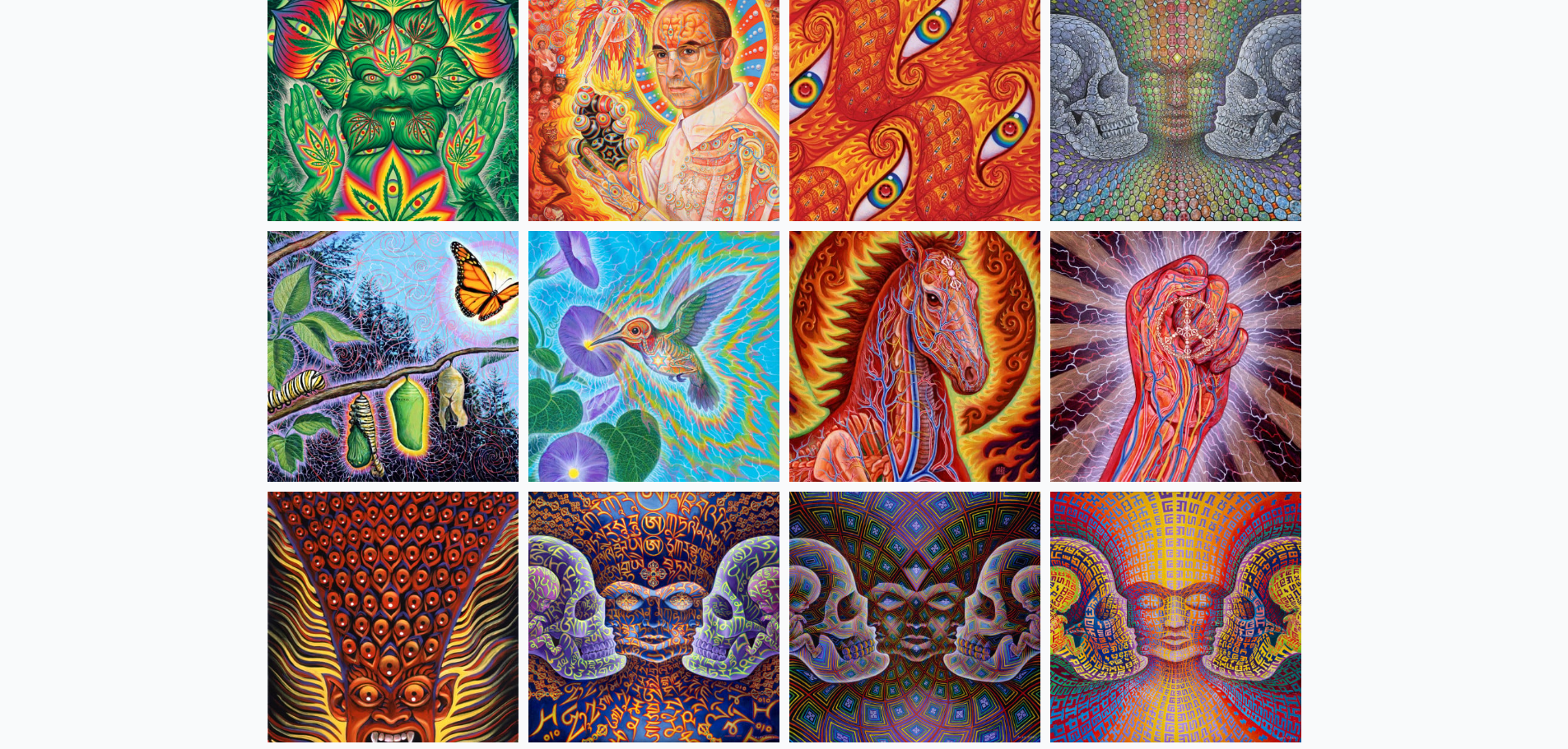
scroll to position [8061, 0]
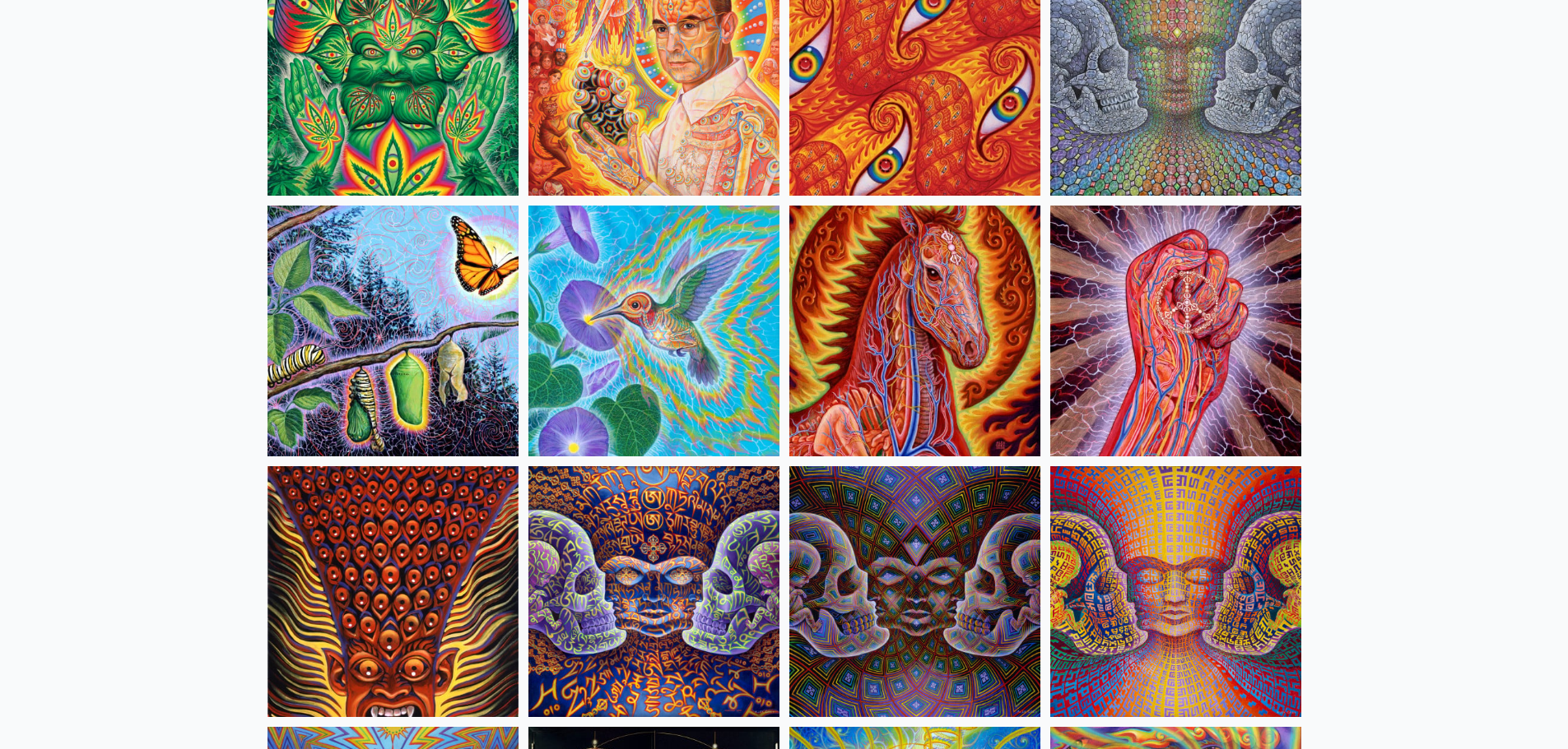
click at [428, 351] on img at bounding box center [393, 331] width 251 height 251
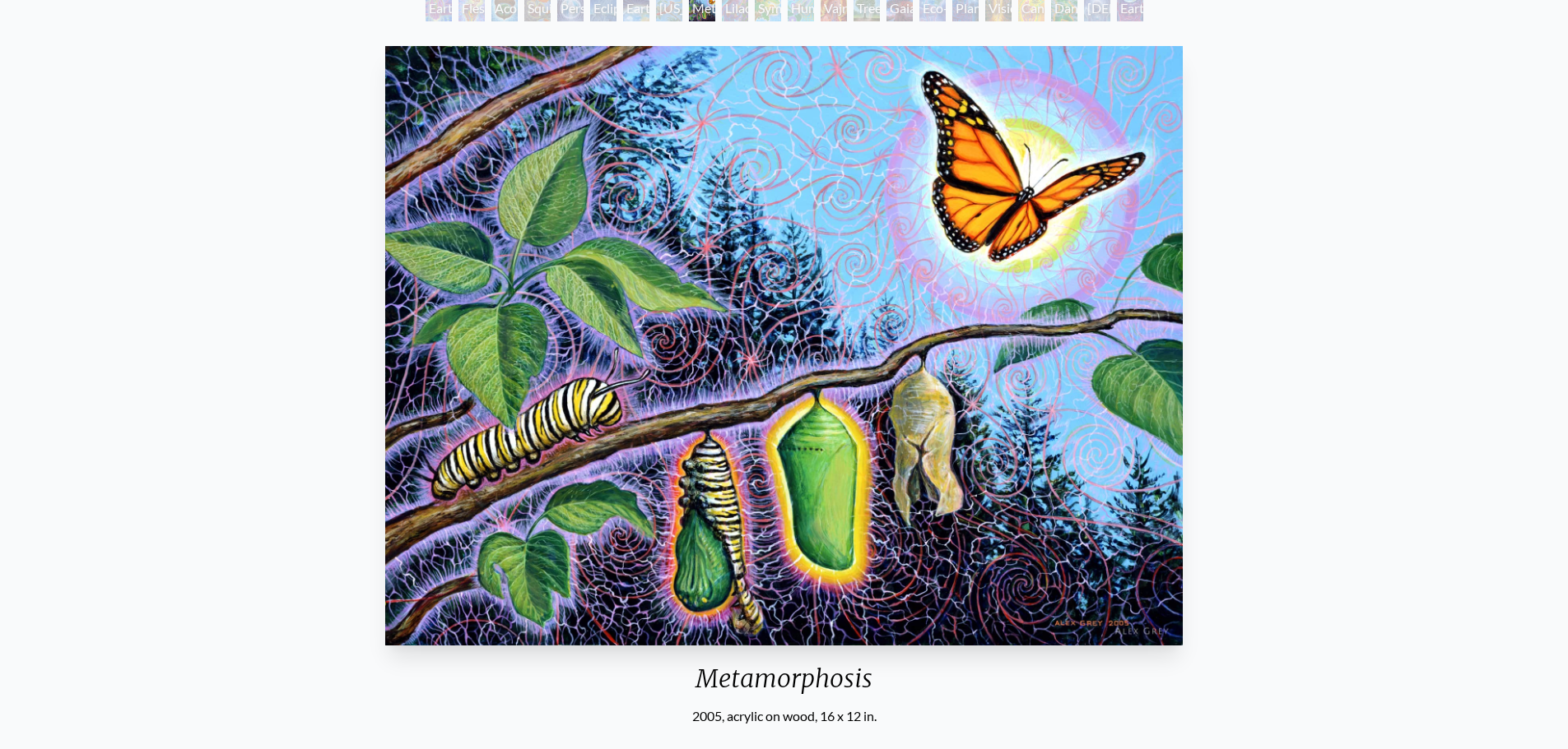
scroll to position [82, 0]
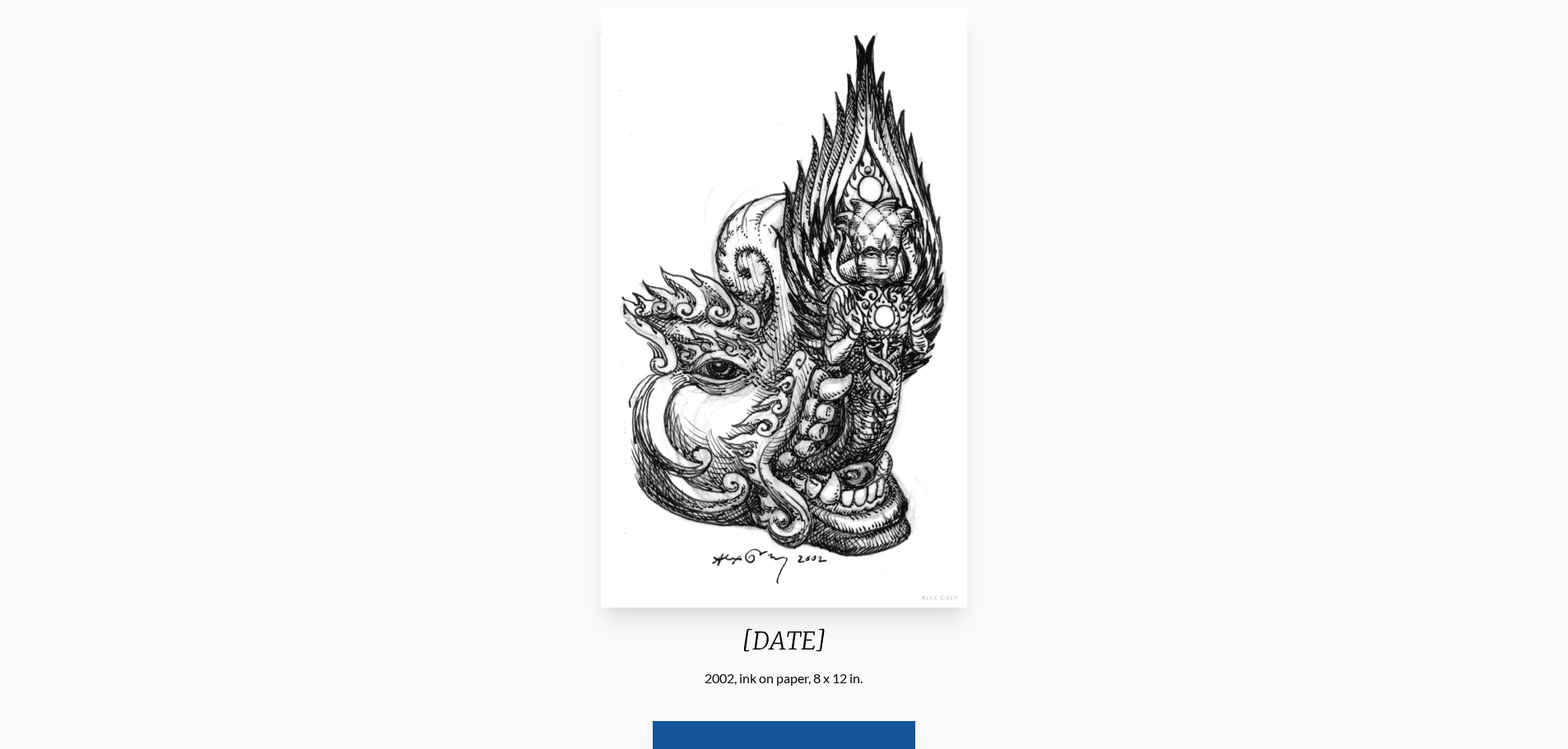
scroll to position [165, 0]
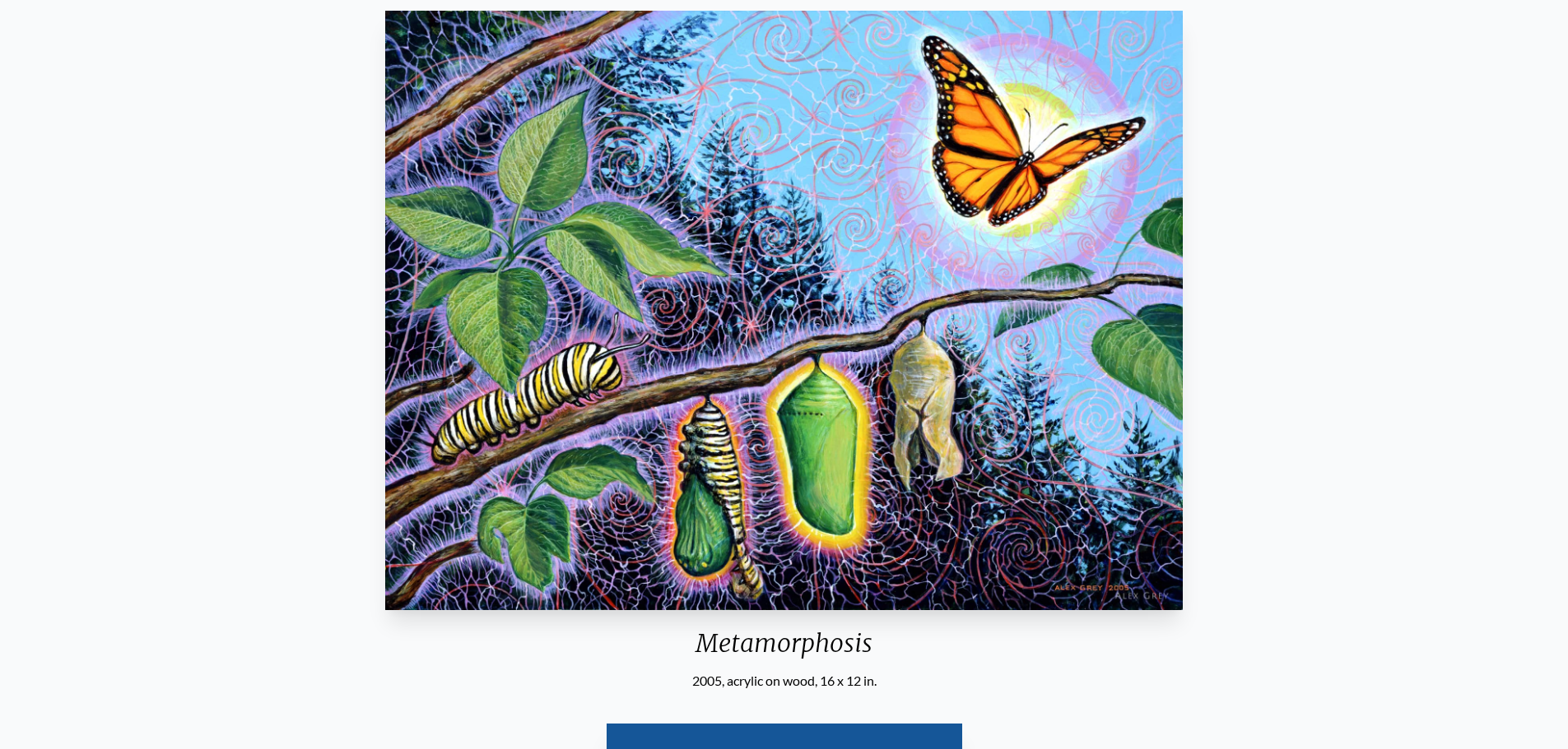
scroll to position [493, 0]
